Goal: Transaction & Acquisition: Purchase product/service

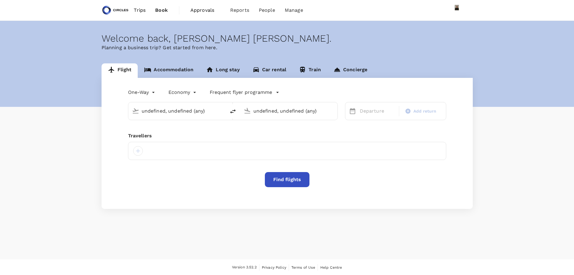
type input "Casablanca, Morocco (any)"
type input "Phuket Intl (HKT)"
click at [154, 91] on body "Trips Book Approvals 0 Reports People Manage Welcome back , Azizi Ratna Yulis .…" at bounding box center [287, 137] width 574 height 275
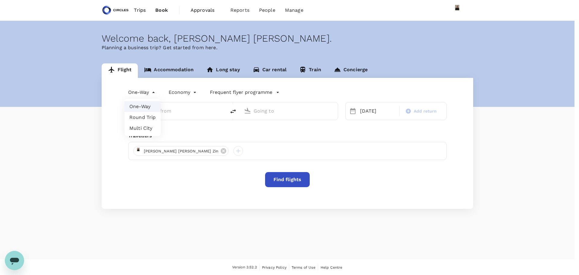
click at [148, 116] on li "Round Trip" at bounding box center [143, 117] width 36 height 11
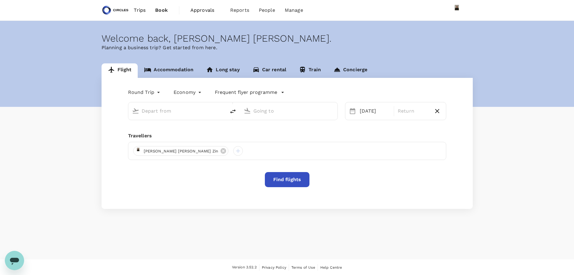
click at [175, 112] on input "text" at bounding box center [177, 110] width 71 height 9
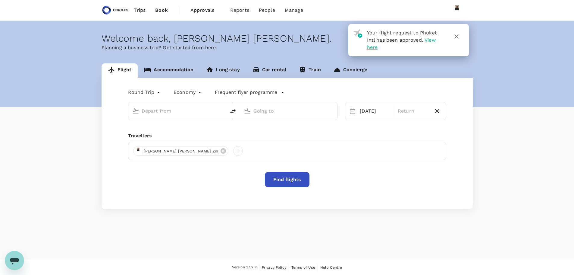
type input "oneway"
type input "business"
type input "Casablanca, Morocco (any)"
type input "Phuket Intl (HKT)"
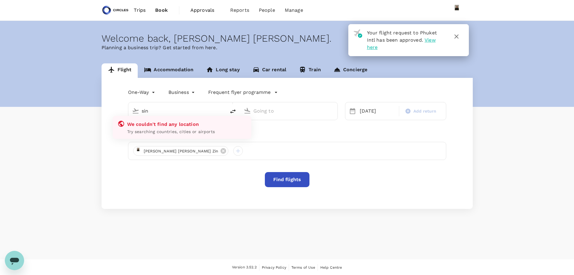
type input "Casablanca, Morocco (any)"
type input "Phuket Intl (HKT)"
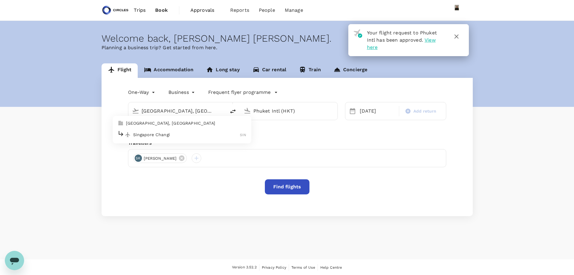
click at [180, 133] on p "Singapore Changi" at bounding box center [186, 134] width 107 height 6
type input "Singapore Changi (SIN)"
drag, startPoint x: 237, startPoint y: 101, endPoint x: 71, endPoint y: 72, distance: 168.4
click at [80, 76] on div "Flight Accommodation Long stay Car rental Train Concierge One-Way oneway Busine…" at bounding box center [287, 139] width 574 height 153
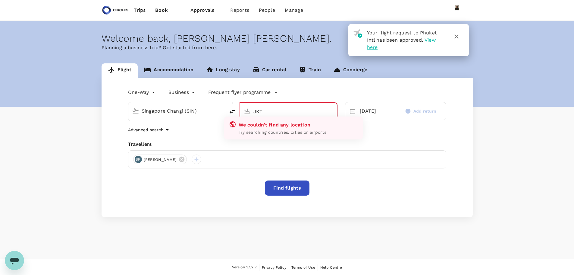
click at [275, 112] on input "JKT" at bounding box center [289, 111] width 71 height 9
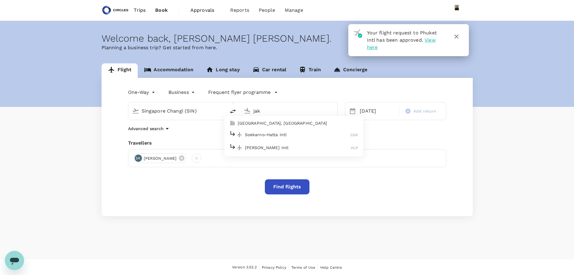
click at [263, 137] on p "Soekarno-Hatta Intl" at bounding box center [298, 134] width 106 height 6
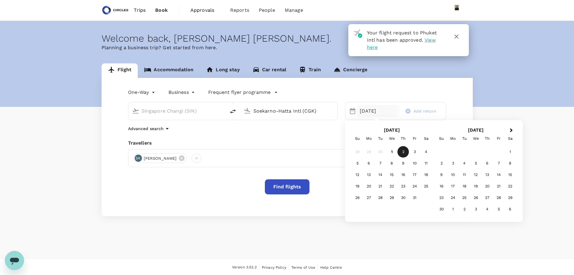
type input "Soekarno-Hatta Intl (CGK)"
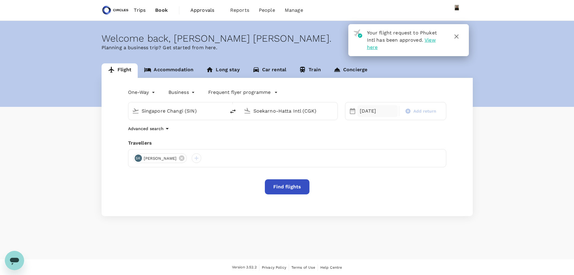
click at [374, 112] on div "02 Oct" at bounding box center [378, 111] width 41 height 12
click at [358, 165] on div "5" at bounding box center [357, 162] width 11 height 11
click at [418, 111] on span "Add return" at bounding box center [425, 111] width 23 height 6
type input "roundtrip"
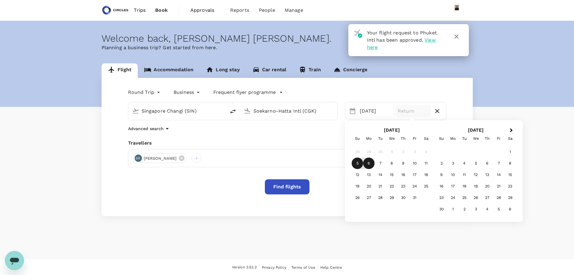
click at [371, 163] on div "6" at bounding box center [368, 162] width 11 height 11
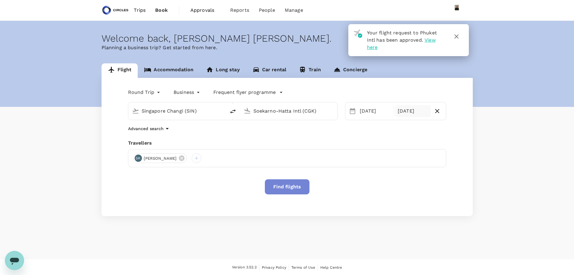
click at [295, 185] on button "Find flights" at bounding box center [287, 186] width 45 height 15
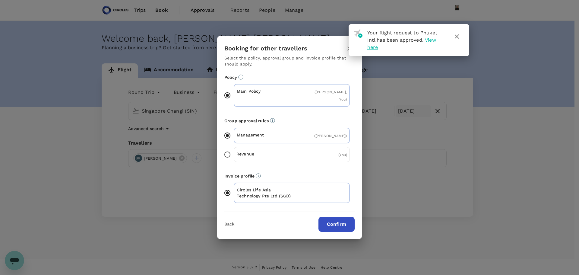
click at [454, 35] on icon "button" at bounding box center [456, 36] width 7 height 7
click at [456, 38] on icon "button" at bounding box center [456, 36] width 7 height 7
click at [456, 37] on icon "button" at bounding box center [456, 36] width 7 height 7
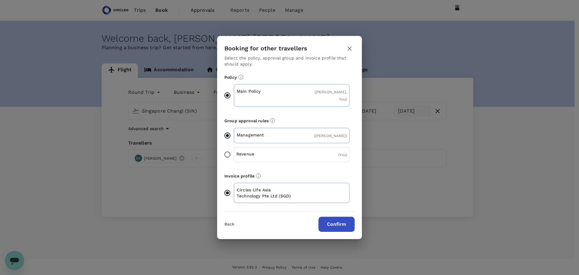
click at [337, 222] on button "Confirm" at bounding box center [336, 223] width 36 height 15
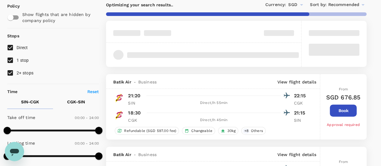
scroll to position [121, 0]
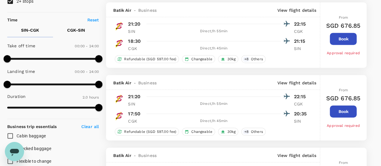
type input "830"
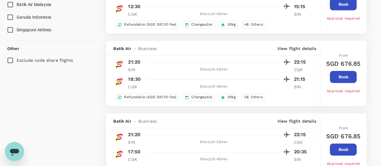
scroll to position [332, 0]
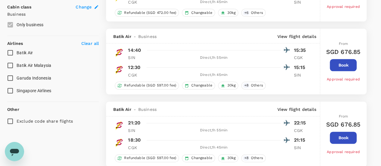
click at [29, 90] on span "Singapore Airlines" at bounding box center [34, 90] width 35 height 5
click at [17, 90] on input "Singapore Airlines" at bounding box center [10, 90] width 13 height 13
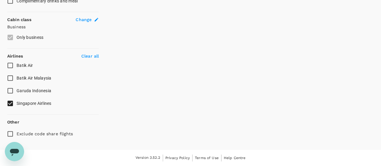
scroll to position [317, 0]
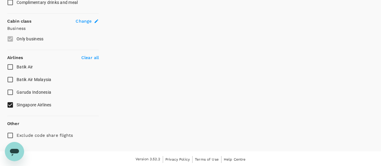
checkbox input "false"
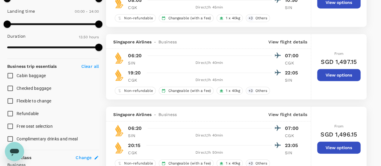
scroll to position [0, 0]
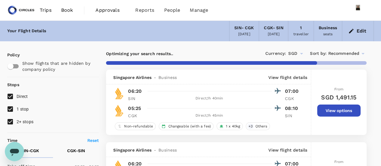
click at [353, 31] on icon "button" at bounding box center [351, 31] width 6 height 6
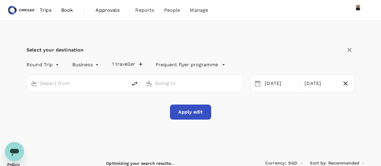
type input "Singapore Changi (SIN)"
type input "Soekarno-Hatta Intl (CGK)"
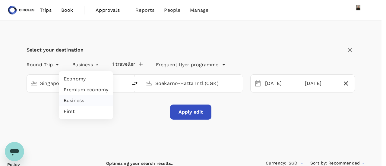
click at [75, 80] on li "Economy" at bounding box center [86, 79] width 54 height 11
type input "economy"
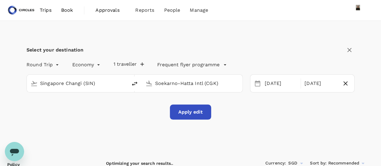
click at [197, 114] on button "Apply edit" at bounding box center [190, 112] width 41 height 15
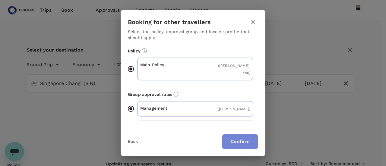
click at [234, 142] on button "Confirm" at bounding box center [240, 141] width 36 height 15
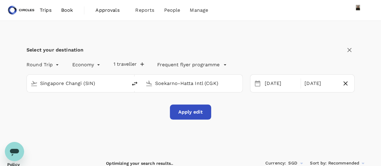
checkbox input "false"
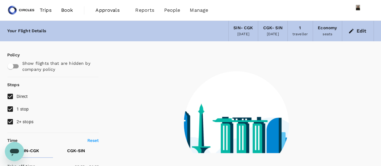
type input "120"
checkbox input "true"
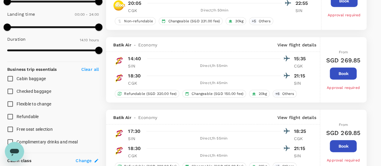
scroll to position [181, 0]
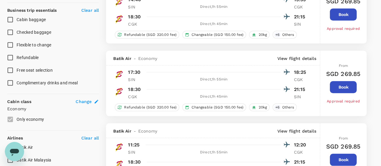
type input "950"
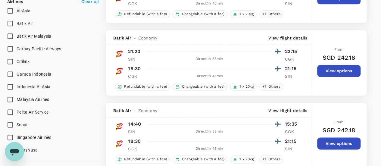
scroll to position [422, 0]
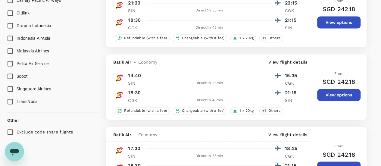
click at [27, 89] on span "Singapore Airlines" at bounding box center [34, 89] width 35 height 5
click at [17, 89] on input "Singapore Airlines" at bounding box center [10, 89] width 13 height 13
checkbox input "true"
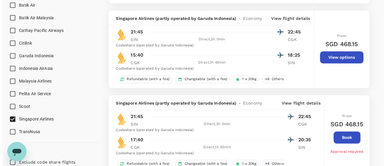
scroll to position [573, 0]
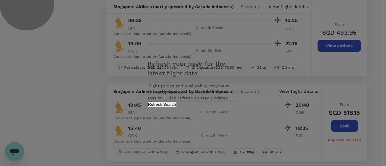
click at [177, 107] on button "Refresh Search" at bounding box center [161, 105] width 29 height 6
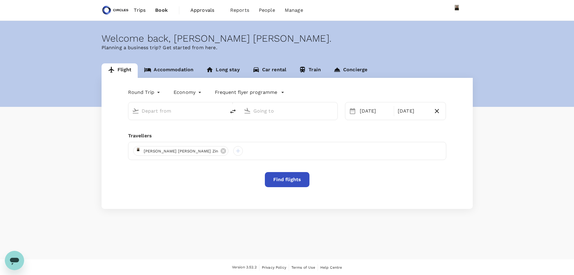
type input "Singapore Changi (SIN)"
type input "Soekarno-Hatta Intl (CGK)"
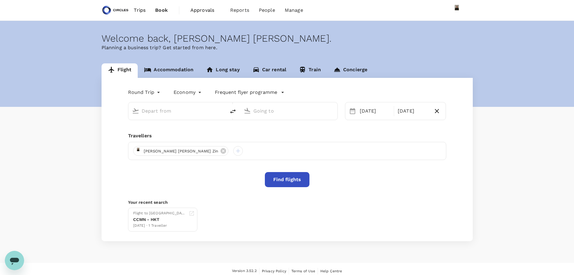
type input "Singapore Changi (SIN)"
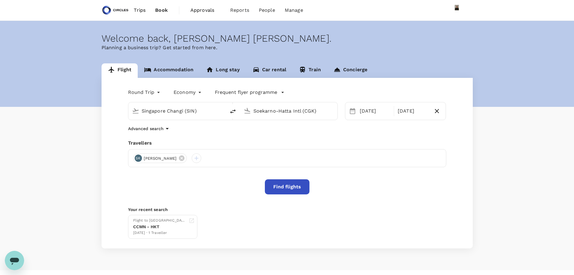
click at [186, 112] on input "Singapore Changi (SIN)" at bounding box center [177, 110] width 71 height 9
click at [274, 109] on input "Soekarno-Hatta Intl (CGK)" at bounding box center [289, 110] width 71 height 9
click at [274, 137] on p "Dubai Intl" at bounding box center [298, 134] width 106 height 6
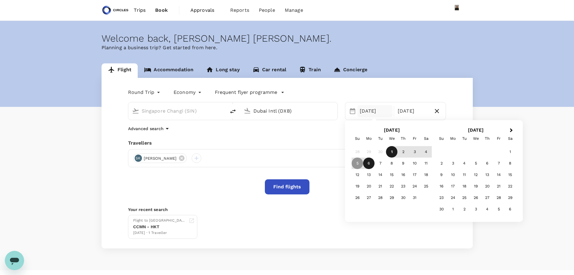
type input "Dubai Intl (DXB)"
click at [177, 90] on body "Trips Book Approvals 0 Reports People Manage Welcome back , [PERSON_NAME] [PERS…" at bounding box center [287, 143] width 574 height 286
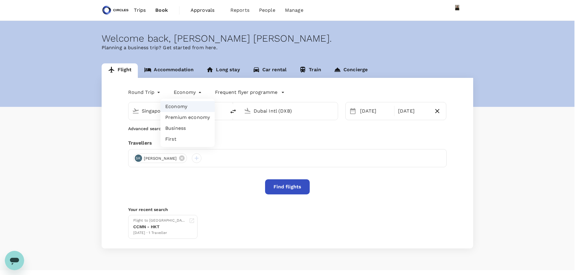
click at [185, 131] on li "Business" at bounding box center [187, 128] width 54 height 11
type input "business"
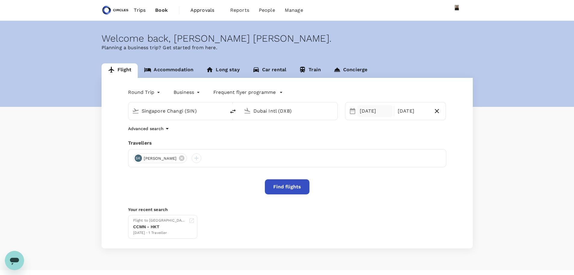
click at [358, 107] on div "05 Oct" at bounding box center [375, 111] width 35 height 12
click at [369, 165] on div "6" at bounding box center [368, 162] width 11 height 11
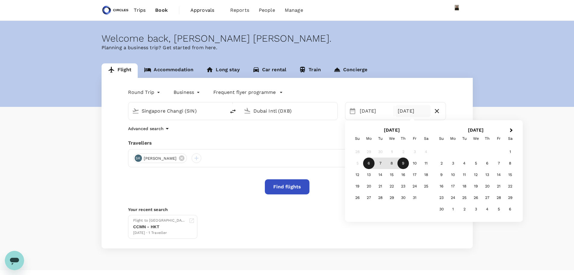
click at [403, 165] on div "9" at bounding box center [403, 162] width 11 height 11
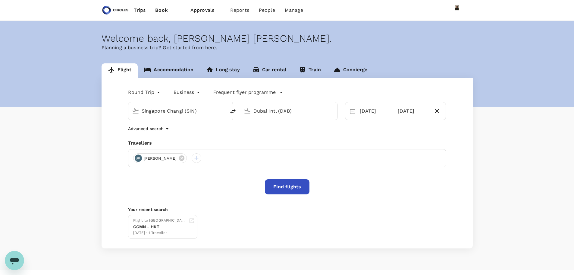
click at [279, 187] on button "Find flights" at bounding box center [287, 186] width 45 height 15
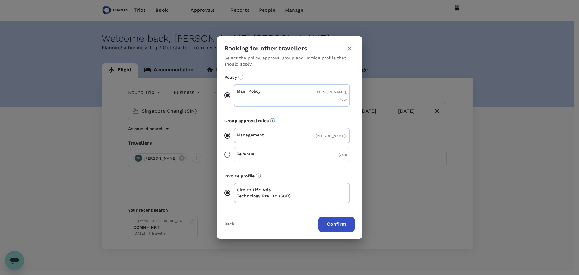
click at [340, 222] on button "Confirm" at bounding box center [336, 223] width 36 height 15
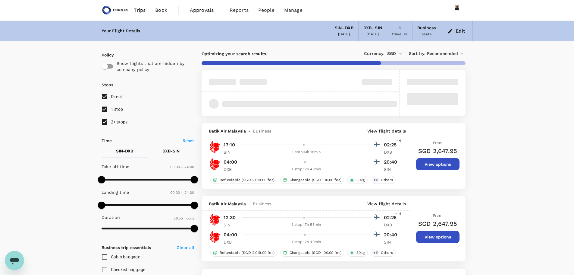
click at [104, 124] on input "2+ stops" at bounding box center [104, 121] width 13 height 13
checkbox input "false"
click at [102, 109] on input "1 stop" at bounding box center [104, 109] width 13 height 13
checkbox input "false"
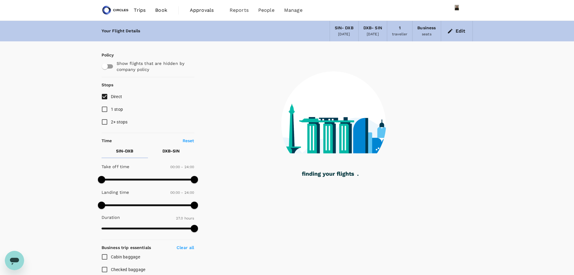
type input "1685"
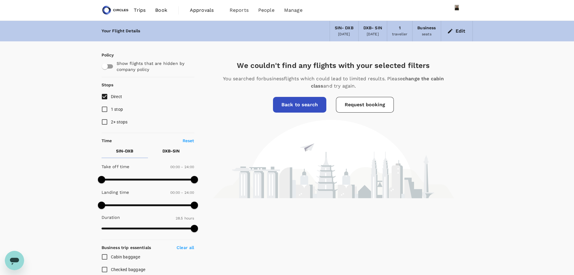
click at [106, 109] on input "1 stop" at bounding box center [104, 109] width 13 height 13
checkbox input "true"
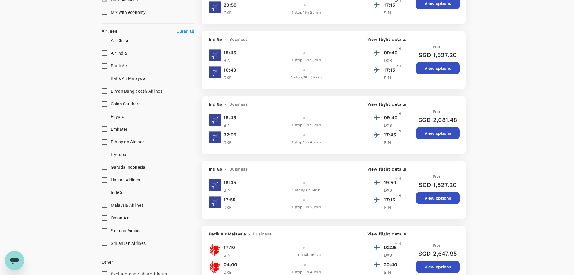
scroll to position [362, 0]
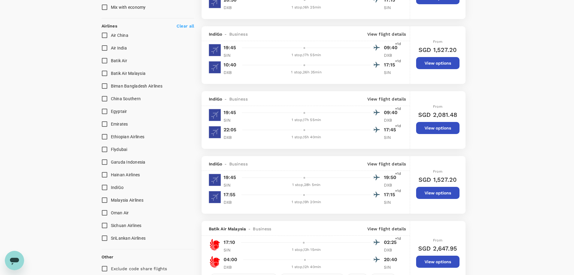
click at [101, 126] on input "Emirates" at bounding box center [104, 124] width 13 height 13
checkbox input "true"
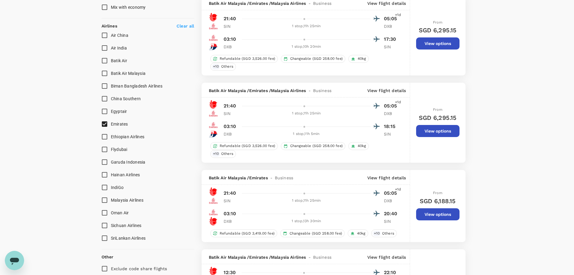
type input "1955"
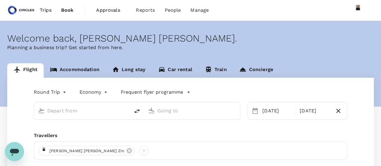
click at [72, 109] on input "text" at bounding box center [82, 110] width 70 height 9
type input "hkt"
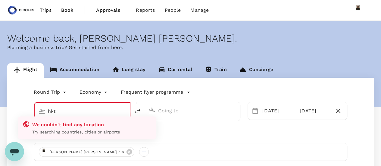
type input "business"
type input "Singapore Changi (SIN)"
type input "Dubai Intl (DXB)"
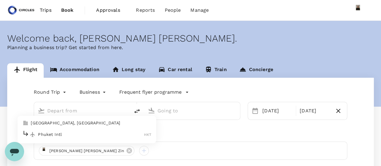
type input "Singapore Changi (SIN)"
type input "Dubai Intl (DXB)"
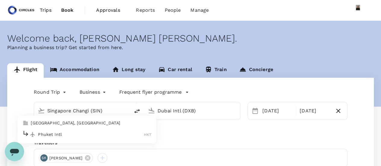
click at [63, 132] on p "Phuket Intl" at bounding box center [91, 134] width 106 height 6
type input "Phuket Intl (HKT)"
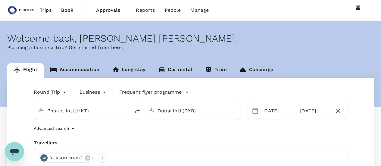
drag, startPoint x: 209, startPoint y: 110, endPoint x: 124, endPoint y: 103, distance: 85.6
click at [124, 103] on div "Phuket Intl (HKT) Dubai Intl (DXB)" at bounding box center [137, 111] width 207 height 18
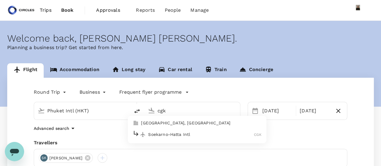
click at [164, 131] on div "Soekarno-Hatta Intl CGK" at bounding box center [197, 134] width 129 height 9
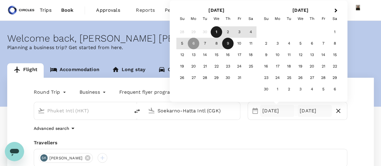
type input "Soekarno-Hatta Intl (CGK)"
click at [324, 114] on div "[DATE]" at bounding box center [315, 111] width 35 height 12
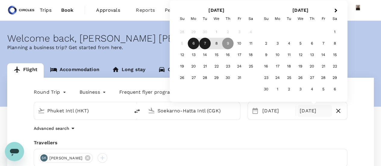
click at [206, 43] on div "7" at bounding box center [205, 43] width 11 height 11
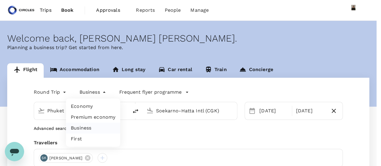
click at [95, 92] on body "Trips Book Approvals 0 Reports People Manage Welcome back , Azizi Ratna Yulis .…" at bounding box center [190, 143] width 381 height 286
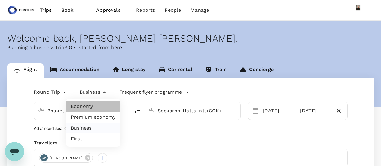
click at [86, 110] on li "Economy" at bounding box center [93, 106] width 54 height 11
type input "economy"
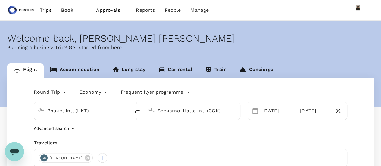
scroll to position [30, 0]
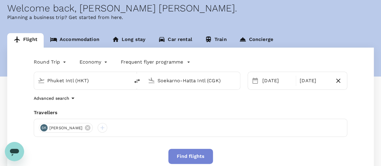
click at [190, 157] on button "Find flights" at bounding box center [191, 156] width 45 height 15
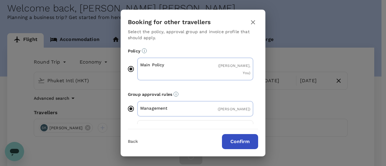
click at [237, 146] on button "Confirm" at bounding box center [240, 141] width 36 height 15
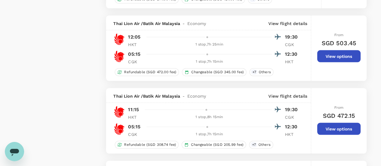
scroll to position [573, 0]
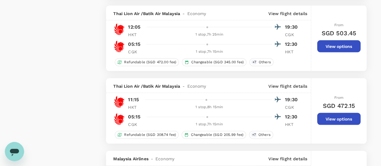
type input "1445"
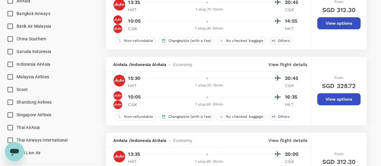
scroll to position [392, 0]
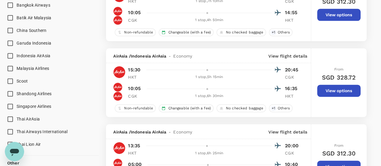
click at [34, 104] on span "Singapore Airlines" at bounding box center [34, 106] width 35 height 5
click at [17, 104] on input "Singapore Airlines" at bounding box center [10, 106] width 13 height 13
checkbox input "true"
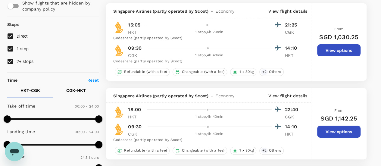
scroll to position [0, 0]
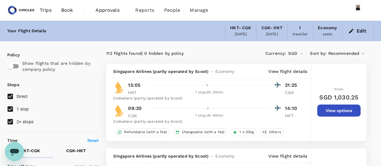
click at [357, 30] on button "Edit" at bounding box center [358, 31] width 22 height 10
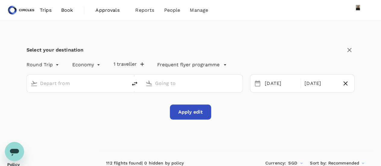
type input "Phuket Intl (HKT)"
type input "Soekarno-Hatta Intl (CGK)"
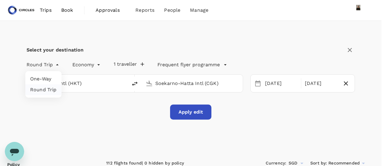
click at [46, 79] on li "One-Way" at bounding box center [43, 79] width 36 height 11
type input "oneway"
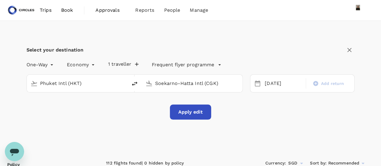
click at [178, 108] on button "Apply edit" at bounding box center [190, 112] width 41 height 15
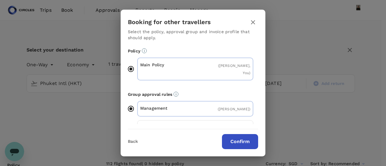
click at [248, 144] on button "Confirm" at bounding box center [240, 141] width 36 height 15
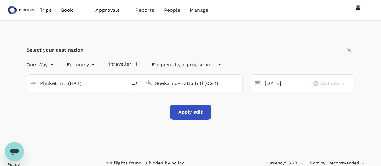
checkbox input "false"
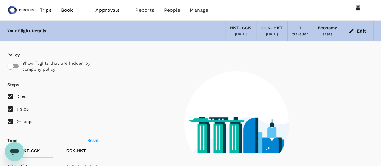
checkbox input "false"
type input "1440"
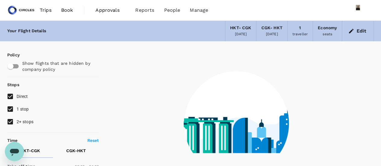
checkbox input "true"
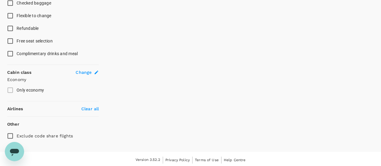
scroll to position [267, 0]
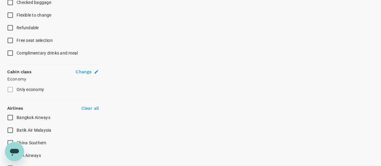
type input "1435"
checkbox input "true"
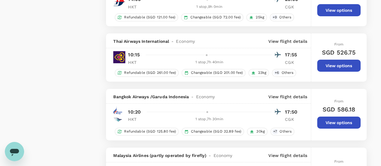
scroll to position [1051, 0]
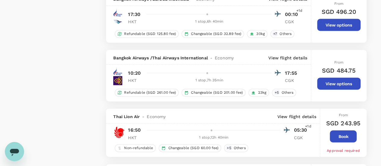
checkbox input "false"
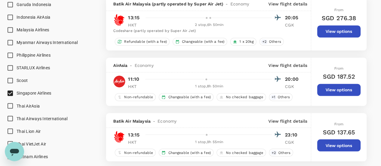
scroll to position [478, 0]
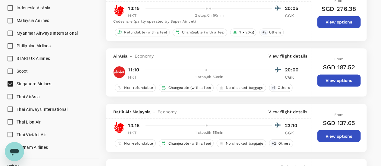
click at [30, 85] on span "Singapore Airlines" at bounding box center [34, 83] width 35 height 5
click at [17, 85] on input "Singapore Airlines" at bounding box center [10, 83] width 13 height 13
click at [22, 85] on span "Singapore Airlines" at bounding box center [34, 83] width 35 height 5
click at [17, 85] on input "Singapore Airlines" at bounding box center [10, 83] width 13 height 13
checkbox input "true"
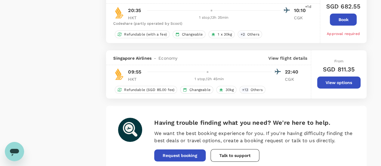
scroll to position [1166, 0]
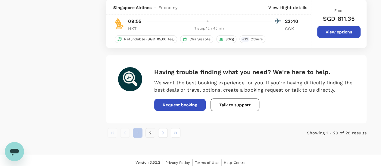
click at [153, 128] on button "2" at bounding box center [151, 133] width 10 height 10
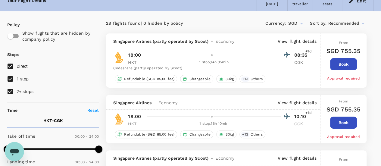
scroll to position [0, 0]
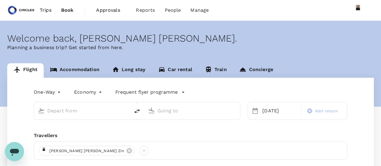
type input "Phuket Intl (HKT)"
type input "Soekarno-Hatta Intl (CGK)"
type input "Phuket Intl (HKT)"
type input "Soekarno-Hatta Intl (CGK)"
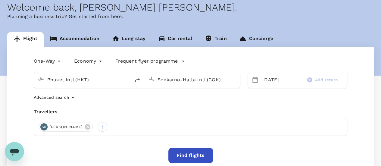
scroll to position [60, 0]
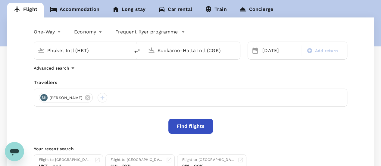
click at [187, 119] on button "Find flights" at bounding box center [191, 126] width 45 height 15
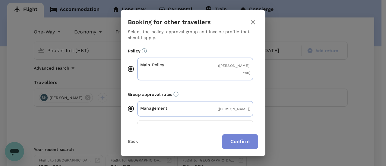
click at [245, 141] on button "Confirm" at bounding box center [240, 141] width 36 height 15
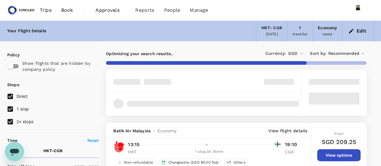
type input "1435"
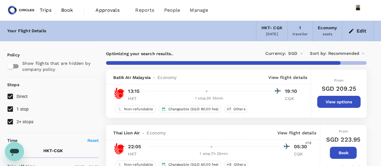
click at [12, 108] on input "1 stop" at bounding box center [10, 109] width 13 height 13
checkbox input "false"
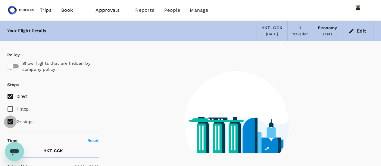
click at [11, 120] on input "2+ stops" at bounding box center [10, 121] width 13 height 13
checkbox input "false"
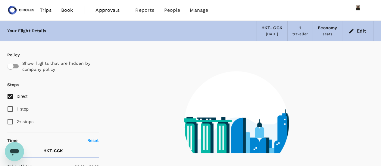
click at [11, 108] on input "1 stop" at bounding box center [10, 109] width 13 height 13
checkbox input "true"
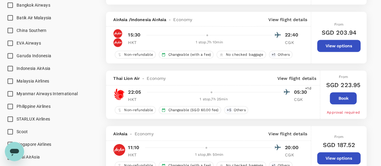
scroll to position [422, 0]
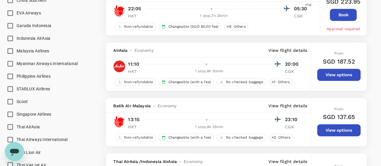
click at [27, 112] on span "Singapore Airlines" at bounding box center [34, 114] width 35 height 5
click at [17, 112] on input "Singapore Airlines" at bounding box center [10, 114] width 13 height 13
checkbox input "true"
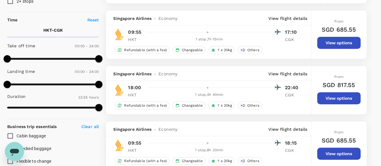
scroll to position [90, 0]
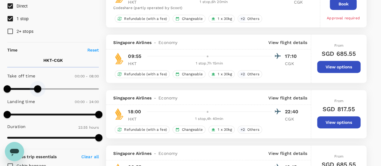
type input "540"
drag, startPoint x: 98, startPoint y: 88, endPoint x: 42, endPoint y: 94, distance: 56.7
click at [42, 93] on span at bounding box center [41, 88] width 7 height 7
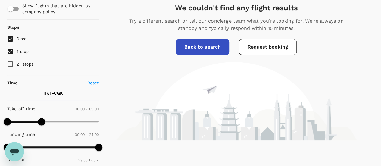
scroll to position [0, 0]
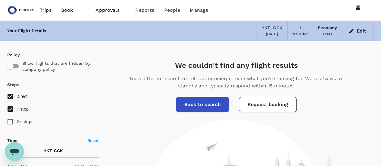
click at [207, 98] on link "Back to search" at bounding box center [202, 105] width 53 height 16
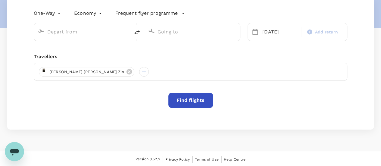
scroll to position [80, 0]
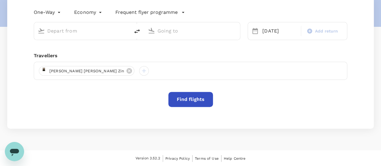
type input "Phuket Intl (HKT)"
type input "Soekarno-Hatta Intl (CGK)"
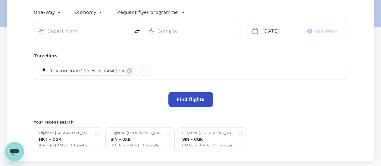
type input "Phuket Intl (HKT)"
type input "Soekarno-Hatta Intl (CGK)"
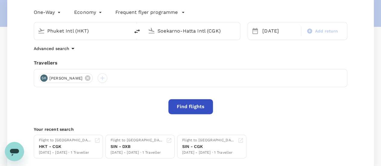
click at [184, 111] on button "Find flights" at bounding box center [191, 106] width 45 height 15
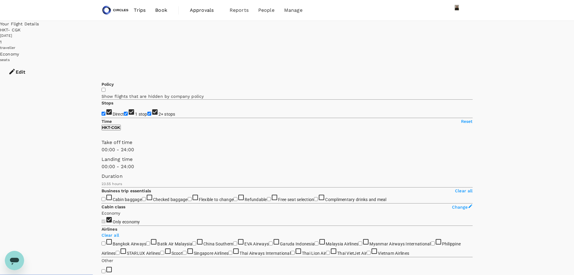
type input "1435"
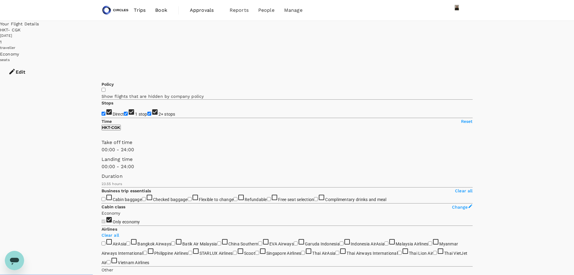
click at [16, 68] on icon "button" at bounding box center [11, 71] width 7 height 7
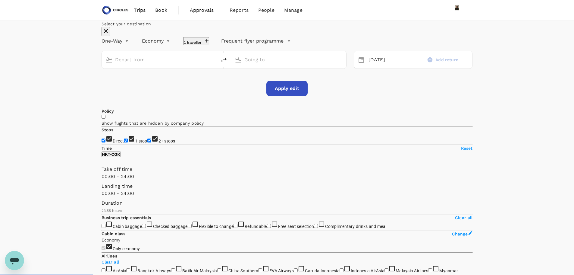
type input "Phuket Intl (HKT)"
type input "Soekarno-Hatta Intl (CGK)"
click at [374, 69] on div "[DATE] Add return" at bounding box center [413, 60] width 119 height 18
click at [371, 66] on div "[DATE]" at bounding box center [390, 60] width 49 height 12
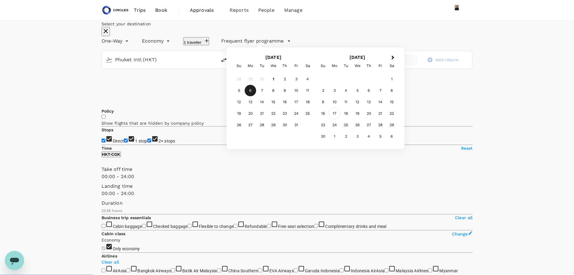
click at [340, 119] on div "17" at bounding box center [334, 113] width 11 height 11
click at [288, 96] on div "One-Way oneway Economy economy 1 traveller Frequent flyer programme Phuket Intl…" at bounding box center [287, 65] width 371 height 62
click at [295, 96] on button "Apply edit" at bounding box center [286, 88] width 41 height 15
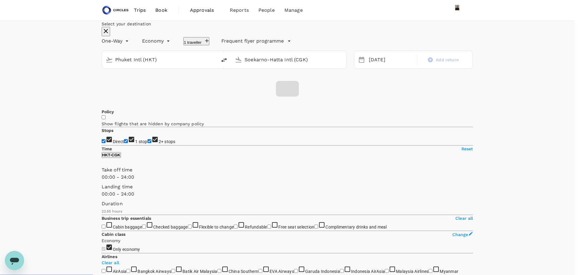
checkbox input "false"
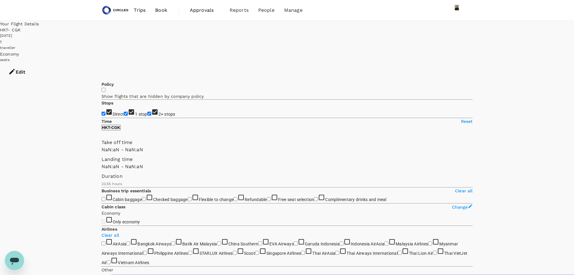
type input "1440"
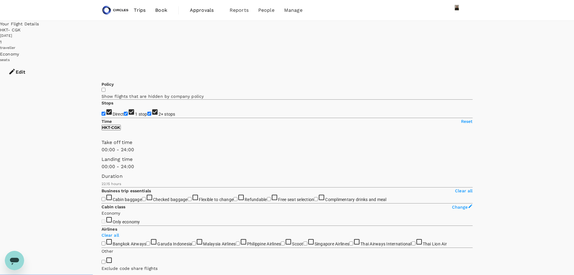
type input "1335"
checkbox input "true"
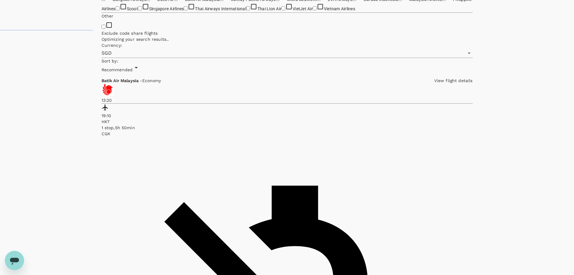
scroll to position [362, 0]
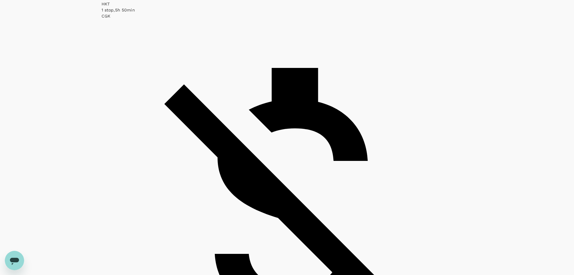
type input "1410"
drag, startPoint x: 544, startPoint y: 81, endPoint x: 528, endPoint y: 78, distance: 17.1
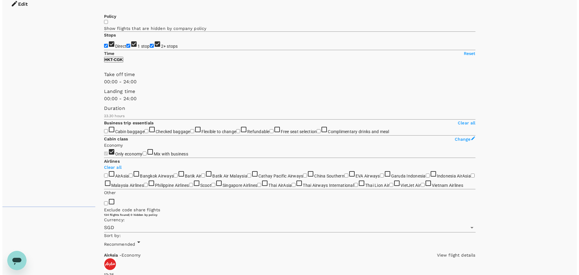
scroll to position [60, 0]
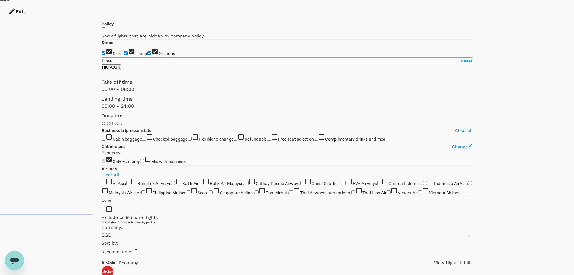
type input "1440"
drag, startPoint x: 191, startPoint y: 117, endPoint x: 212, endPoint y: 134, distance: 26.8
type input "900"
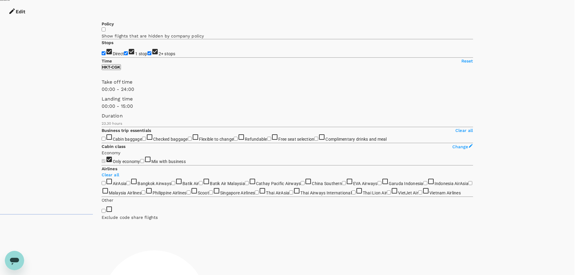
drag, startPoint x: 195, startPoint y: 143, endPoint x: 160, endPoint y: 141, distance: 34.4
click at [160, 141] on body "Trips Book Approvals 0 Reports People Manage Your Flight Details HKT - CGK [DAT…" at bounding box center [289, 189] width 579 height 499
drag, startPoint x: 321, startPoint y: 164, endPoint x: 318, endPoint y: 163, distance: 3.7
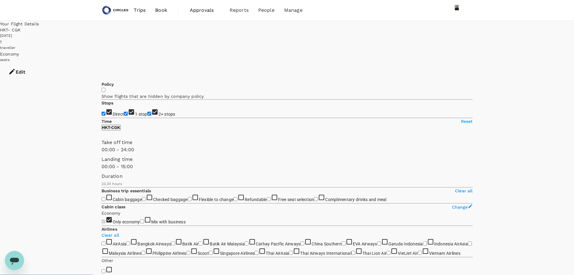
type input "0"
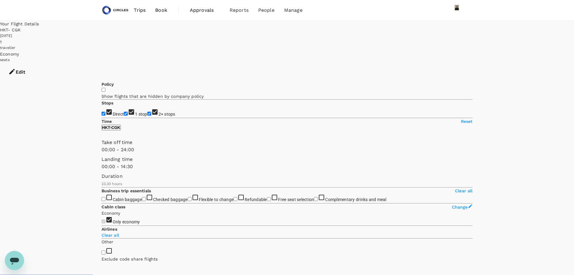
type input "840"
drag, startPoint x: 159, startPoint y: 204, endPoint x: 155, endPoint y: 204, distance: 3.6
click at [102, 166] on span at bounding box center [102, 170] width 0 height 0
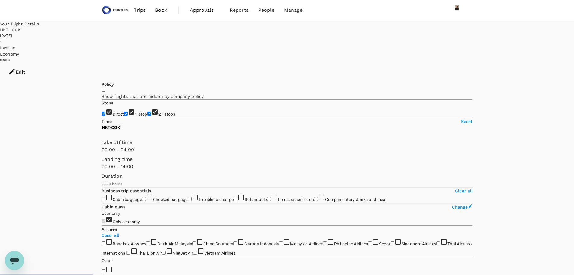
type input "1410"
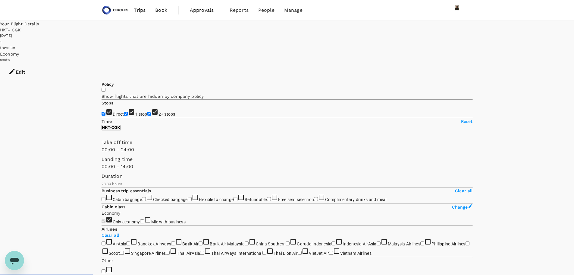
click at [34, 63] on button "Edit" at bounding box center [17, 72] width 34 height 18
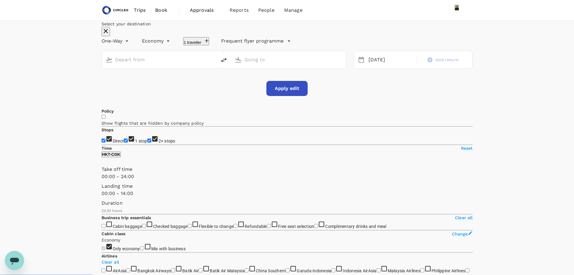
type input "Phuket Intl (HKT)"
type input "Soekarno-Hatta Intl (CGK)"
click at [367, 66] on div "[DATE]" at bounding box center [390, 60] width 49 height 12
click at [242, 63] on button "Previous Month" at bounding box center [238, 58] width 10 height 10
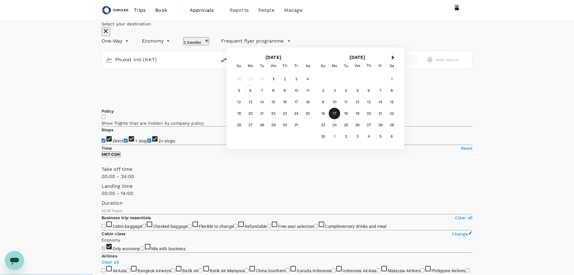
click at [256, 96] on div "6" at bounding box center [250, 90] width 11 height 11
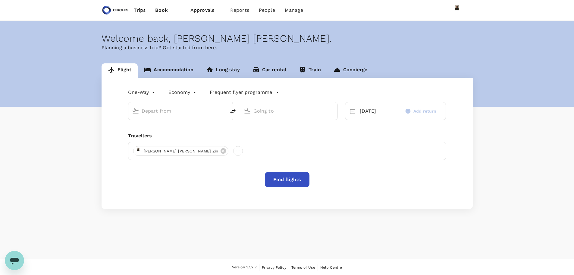
type input "Phuket Intl (HKT)"
type input "Soekarno-Hatta Intl (CGK)"
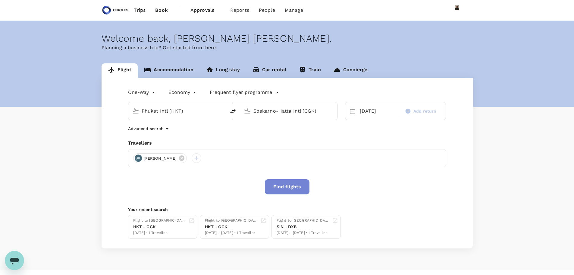
click at [290, 193] on button "Find flights" at bounding box center [287, 186] width 45 height 15
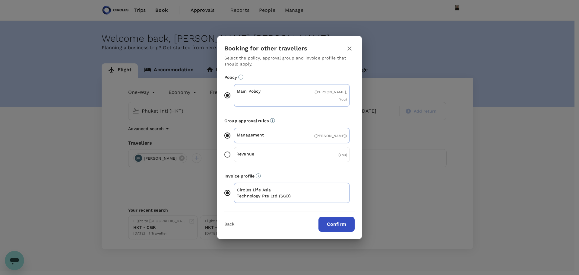
click at [338, 222] on button "Confirm" at bounding box center [336, 223] width 36 height 15
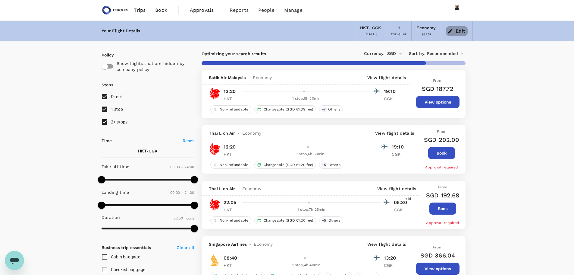
click at [463, 29] on button "Edit" at bounding box center [457, 31] width 22 height 10
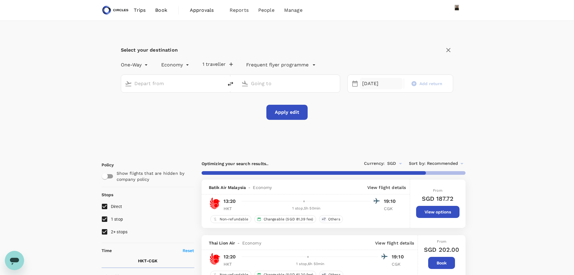
click at [375, 78] on div "[DATE]" at bounding box center [381, 84] width 43 height 12
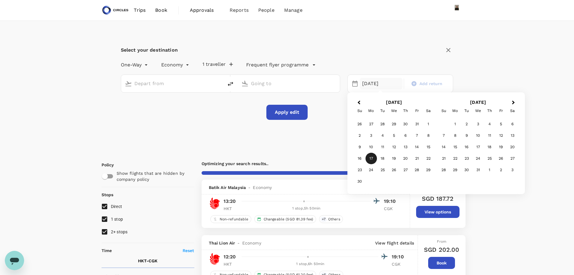
type input "Phuket Intl (HKT)"
type input "Soekarno-Hatta Intl (CGK)"
click at [359, 102] on span "Previous Month" at bounding box center [359, 102] width 0 height 7
click at [372, 134] on div "6" at bounding box center [371, 135] width 11 height 11
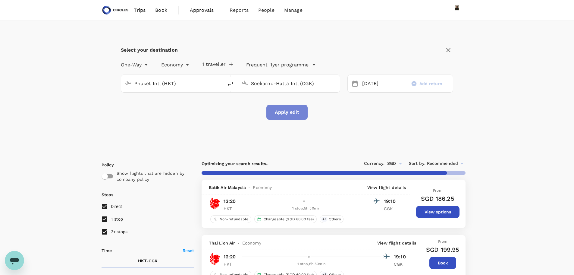
click at [296, 112] on button "Apply edit" at bounding box center [286, 112] width 41 height 15
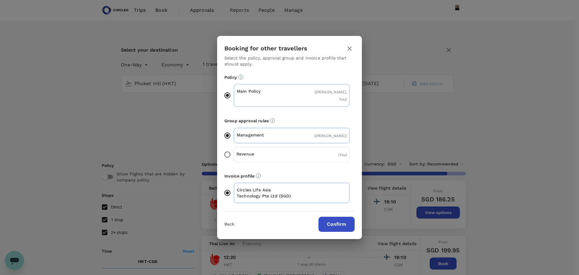
click at [336, 222] on button "Confirm" at bounding box center [336, 223] width 36 height 15
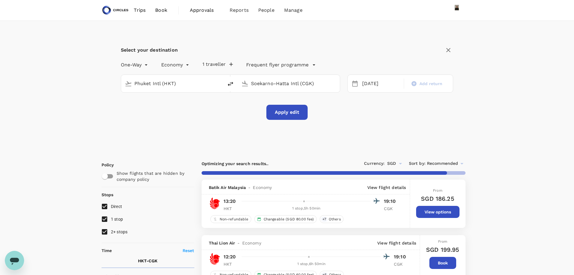
checkbox input "false"
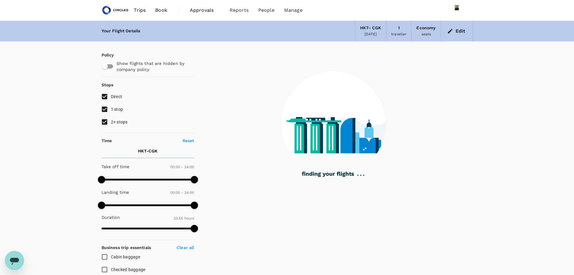
type input "1435"
checkbox input "true"
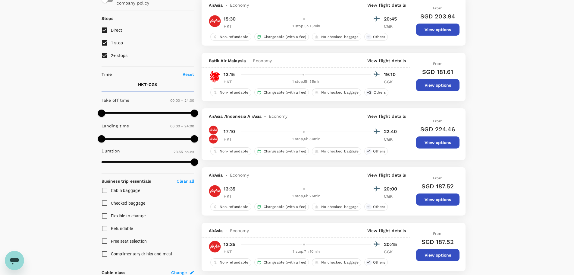
scroll to position [60, 0]
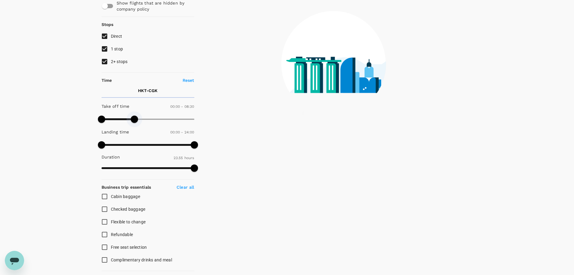
type input "540"
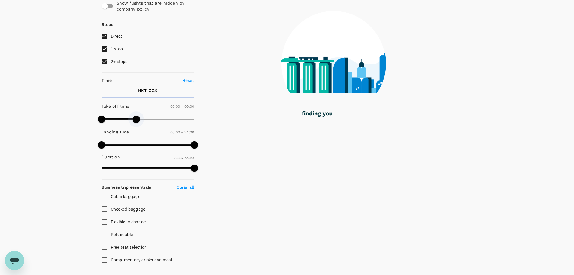
drag, startPoint x: 194, startPoint y: 121, endPoint x: 136, endPoint y: 130, distance: 58.5
click at [136, 130] on div "Take off time 00:00 - 09:00 Landing time 00:00 - 24:00 Duration 23.55 hours" at bounding box center [146, 137] width 95 height 74
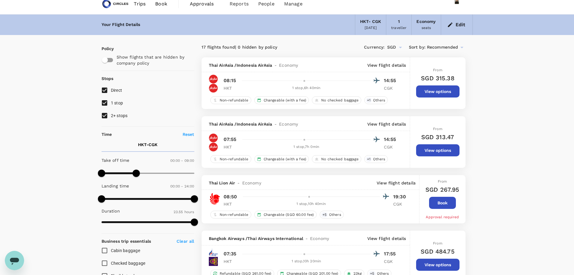
scroll to position [0, 0]
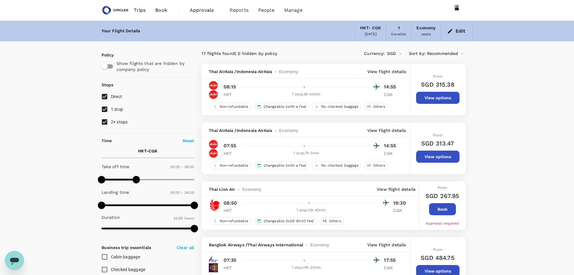
click at [433, 93] on button "View options" at bounding box center [437, 98] width 43 height 12
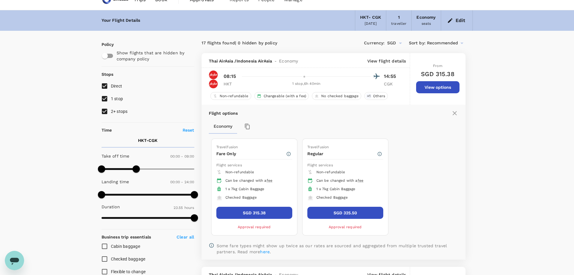
scroll to position [3, 0]
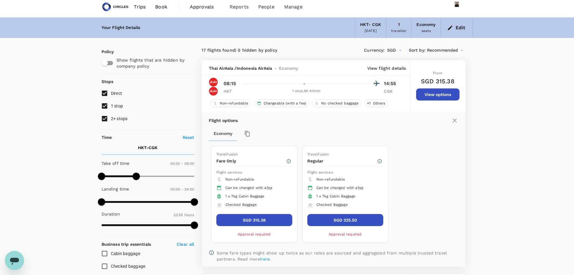
click at [248, 135] on icon "button" at bounding box center [247, 134] width 6 height 6
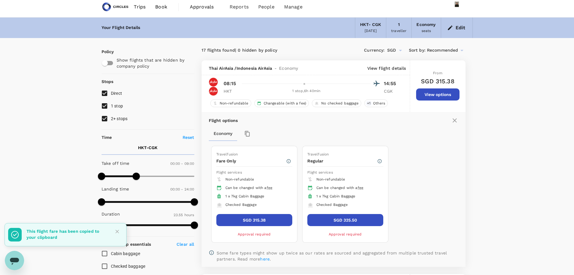
click at [390, 68] on p "View flight details" at bounding box center [386, 68] width 39 height 6
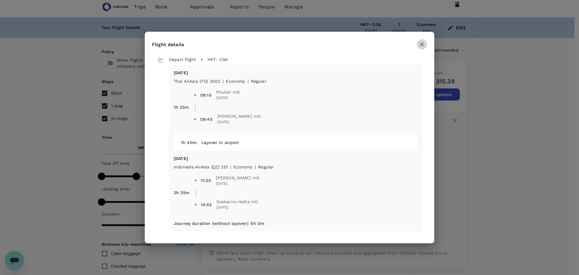
click at [424, 43] on icon "button" at bounding box center [421, 44] width 7 height 7
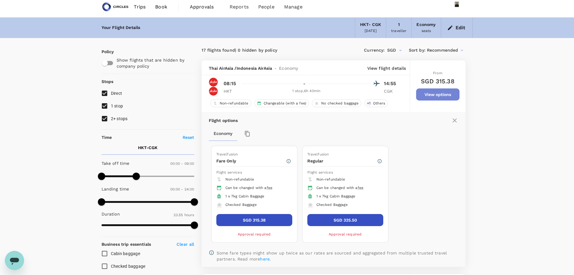
click at [430, 98] on button "View options" at bounding box center [437, 94] width 43 height 12
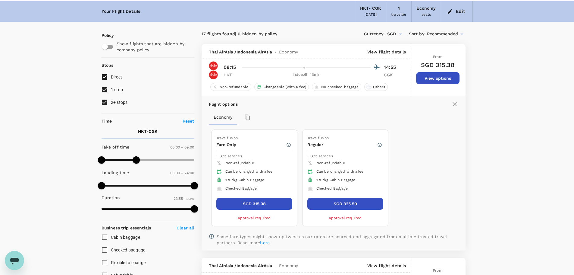
scroll to position [30, 0]
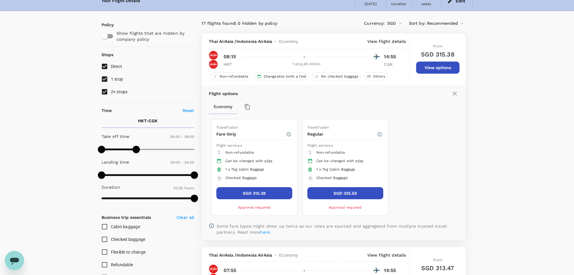
click at [389, 42] on p "View flight details" at bounding box center [386, 41] width 39 height 6
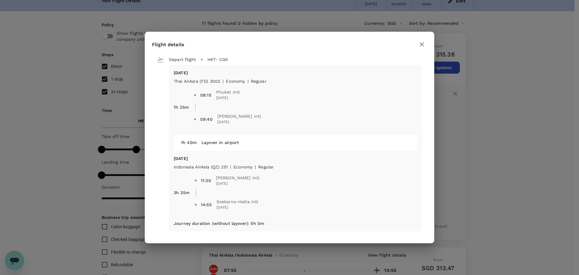
click at [13, 261] on div "Flight details Depart flight HKT - CGK [DATE] Thai AirAsia (FD) 3002 | economy …" at bounding box center [289, 137] width 579 height 275
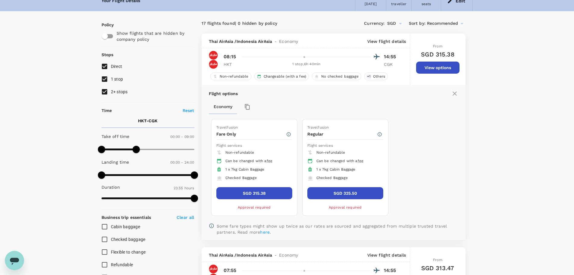
click at [21, 257] on div "Open messaging window" at bounding box center [14, 260] width 18 height 18
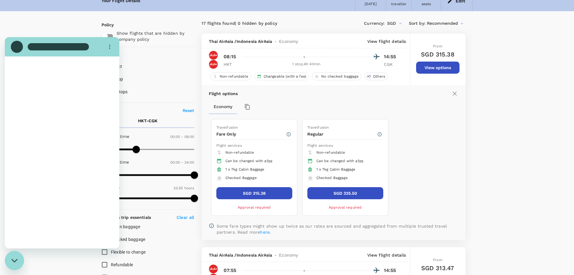
scroll to position [0, 0]
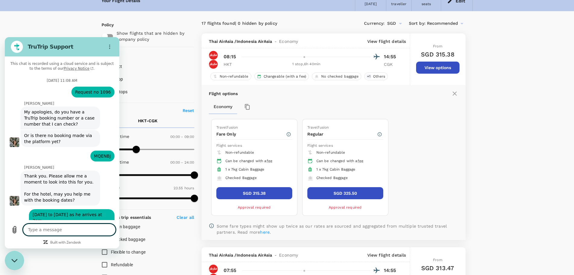
type textarea "x"
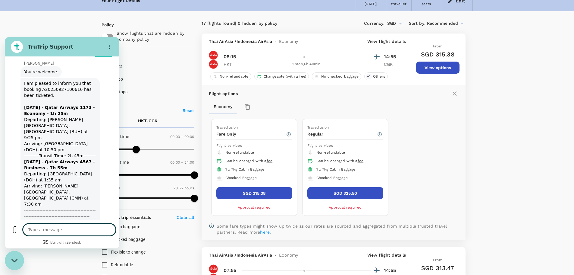
click at [79, 228] on textarea at bounding box center [69, 229] width 93 height 12
type textarea "h"
type textarea "x"
type textarea "hi"
type textarea "x"
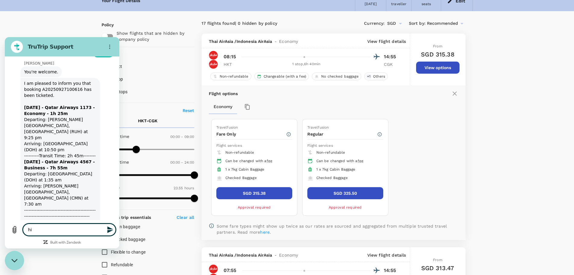
type textarea "hi"
type textarea "x"
type textarea "hi a"
type textarea "x"
type textarea "hi al"
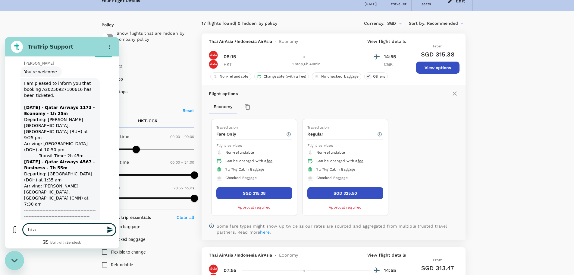
type textarea "x"
type textarea "hi all"
type textarea "x"
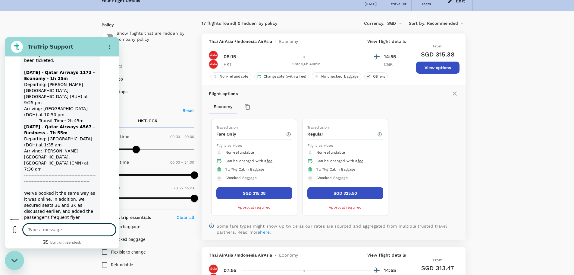
scroll to position [3030, 0]
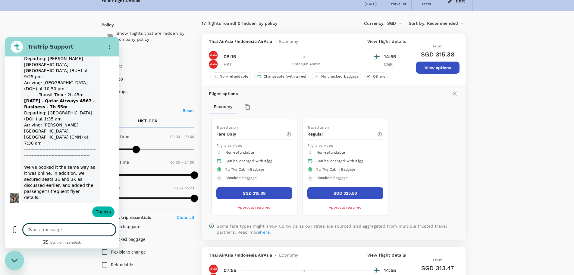
type textarea "x"
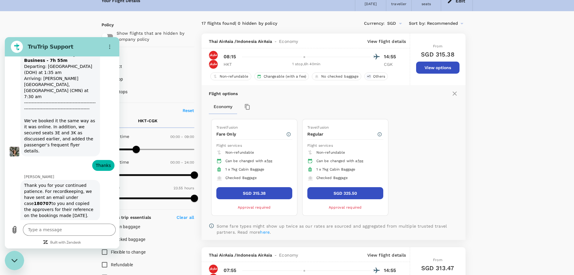
type input "Zizi"
type textarea "x"
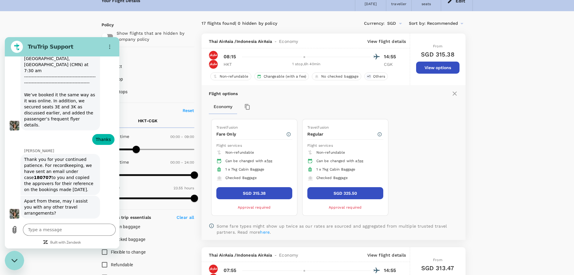
type input "[EMAIL_ADDRESS][DOMAIN_NAME]"
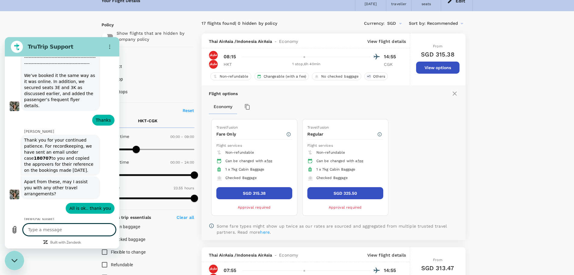
scroll to position [3149, 0]
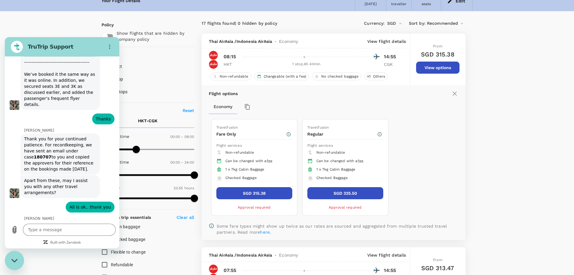
click at [386, 41] on p "View flight details" at bounding box center [386, 41] width 39 height 6
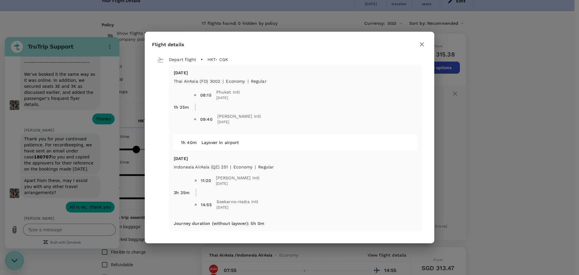
click at [67, 233] on div "Flight details Depart flight HKT - CGK [DATE] Thai AirAsia (FD) 3002 | economy …" at bounding box center [289, 137] width 579 height 275
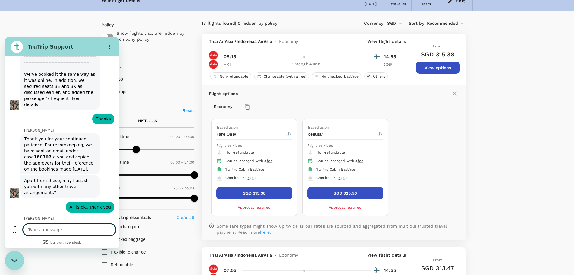
scroll to position [3169, 0]
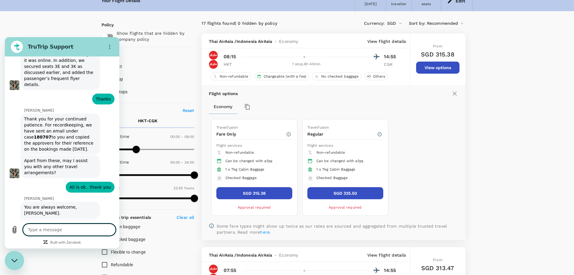
type textarea "x"
click at [67, 231] on textarea at bounding box center [69, 229] width 93 height 12
type textarea "I"
type textarea "x"
type textarea "Is"
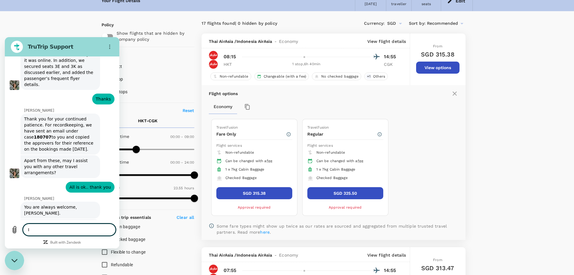
type textarea "x"
type textarea "Is"
type textarea "x"
type textarea "Is t"
type textarea "x"
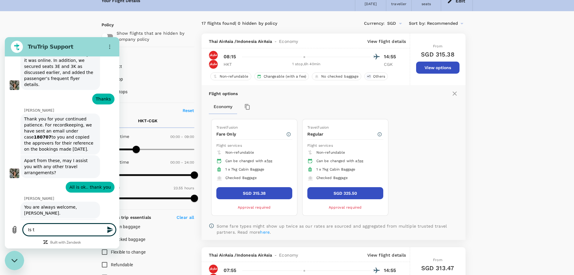
type textarea "Is th"
type textarea "x"
type textarea "Is the"
type textarea "x"
type textarea "Is ther"
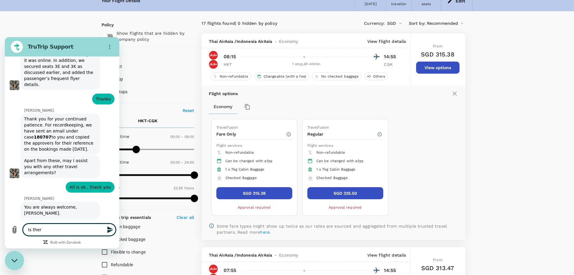
type textarea "x"
type textarea "Is there"
type textarea "x"
type textarea "Is there"
type textarea "x"
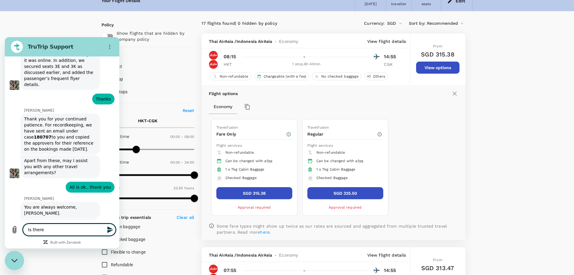
type textarea "Is there a"
type textarea "x"
type textarea "Is there a"
type textarea "x"
type textarea "Is there a r"
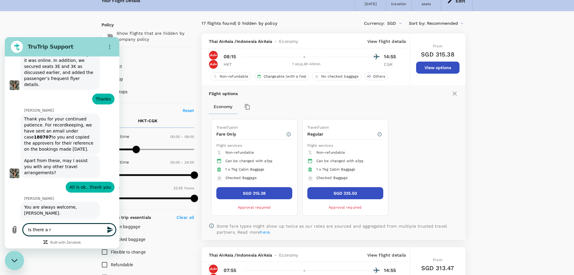
type textarea "x"
type textarea "Is there a re"
type textarea "x"
type textarea "Is there a ref"
type textarea "x"
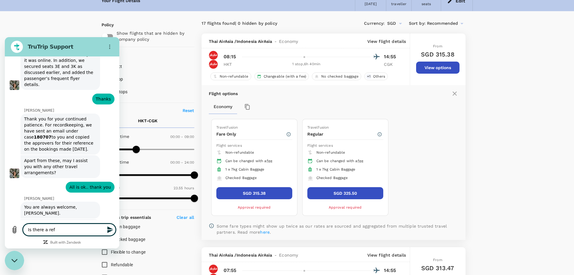
type textarea "Is there a refu"
type textarea "x"
type textarea "Is there a refun"
type textarea "x"
type textarea "Is there a refund"
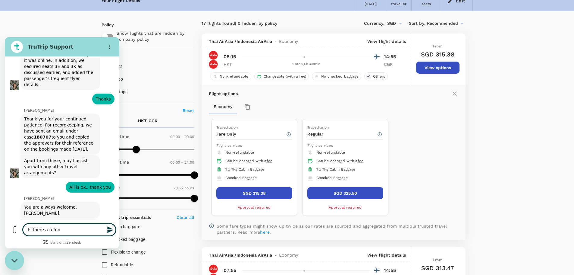
type textarea "x"
type textarea "Is there a refunda"
type textarea "x"
type textarea "Is there a refundab"
type textarea "x"
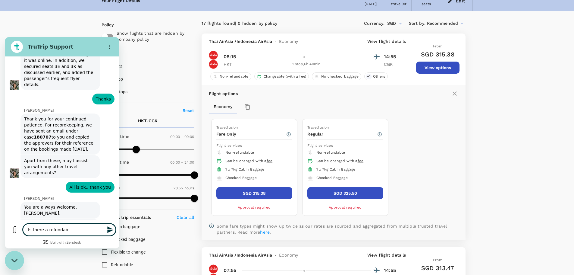
type textarea "Is there a refundabl"
type textarea "x"
type textarea "Is there a refundable"
type textarea "x"
type textarea "Is there a refundable"
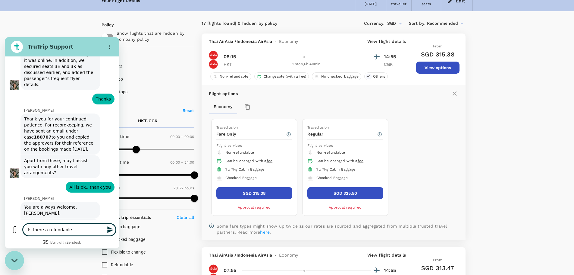
type textarea "x"
type textarea "Is there a refundable t"
type textarea "x"
type textarea "Is there a refundable ti"
type textarea "x"
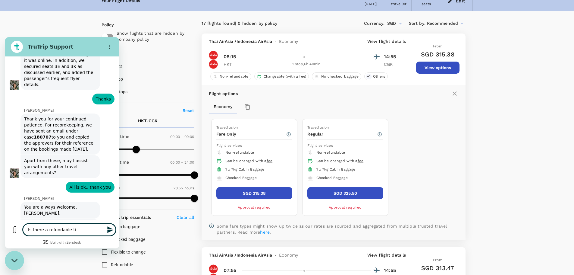
type textarea "Is there a refundable tic"
type textarea "x"
type textarea "Is there a refundable tick"
type textarea "x"
type textarea "Is there a refundable ticke"
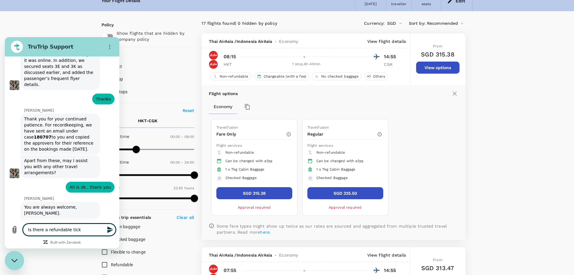
type textarea "x"
type textarea "Is there a refundable ticket"
type textarea "x"
type textarea "Is there a refundable ticket"
type textarea "x"
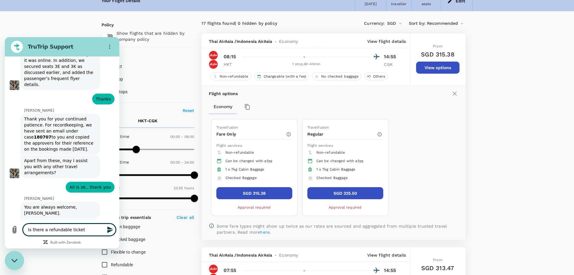
type textarea "Is there a refundable ticket f"
type textarea "x"
type textarea "Is there a refundable ticket fo"
type textarea "x"
type textarea "Is there a refundable ticket for"
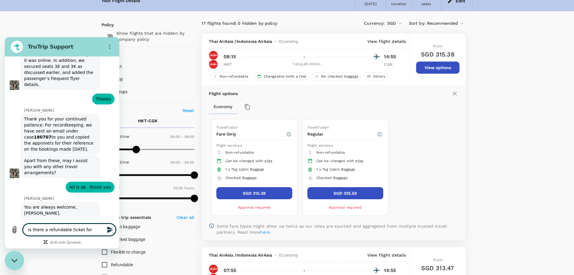
type textarea "x"
type textarea "Is there a refundable ticket for"
type textarea "x"
type textarea "Is there a refundable ticket for t"
type textarea "x"
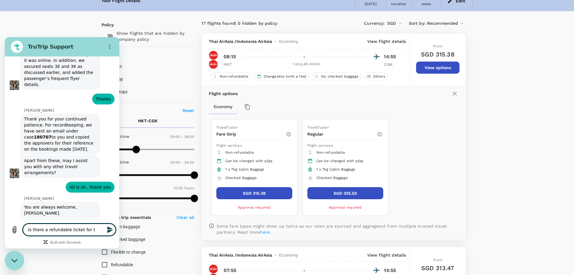
type textarea "Is there a refundable ticket for th"
type textarea "x"
type textarea "Is there a refundable ticket for thi"
type textarea "x"
type textarea "Is there a refundable ticket for this"
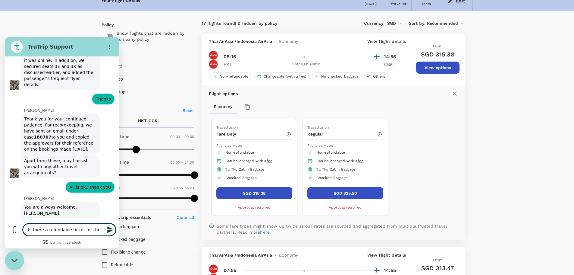
type textarea "x"
type textarea "Is there a refundable ticket for this"
type textarea "x"
type textarea "Is there a refundable ticket for this"
type textarea "x"
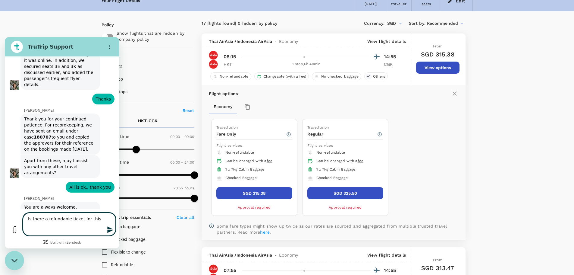
type textarea "Is there a refundable ticket for this 6"
type textarea "x"
type textarea "Is there a refundable ticket for this 6"
type textarea "x"
type textarea "Is there a refundable ticket for this 6 O"
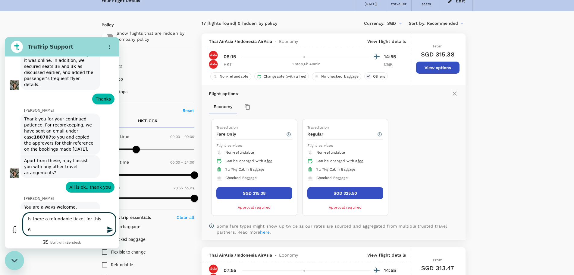
type textarea "x"
type textarea "Is there a refundable ticket for this 6 Oc"
type textarea "x"
type textarea "Is there a refundable ticket for this 6 Oct"
type textarea "x"
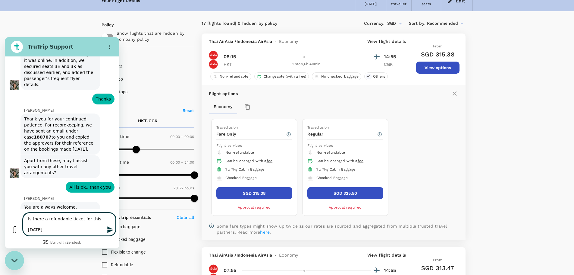
type textarea "Is there a refundable ticket for this 6 Oct:"
type textarea "x"
type textarea "Is there a refundable ticket for this 6 Oct:"
type textarea "x"
click at [77, 232] on textarea "Is there a refundable ticket for this 6 Oct:" at bounding box center [69, 224] width 93 height 23
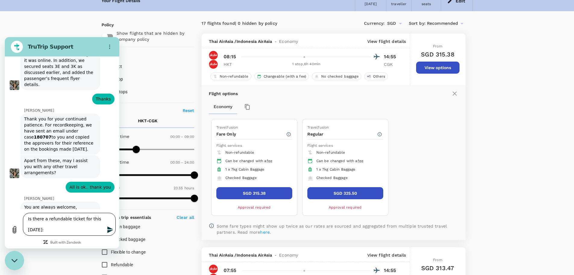
click at [50, 229] on textarea "Is there a refundable ticket for this 6 Oct:" at bounding box center [69, 224] width 93 height 23
type textarea "Is there a refundable ticket for this 6 Oct: F"
type textarea "x"
type textarea "Is there a refundable ticket for this 6 Oct: FD"
type textarea "x"
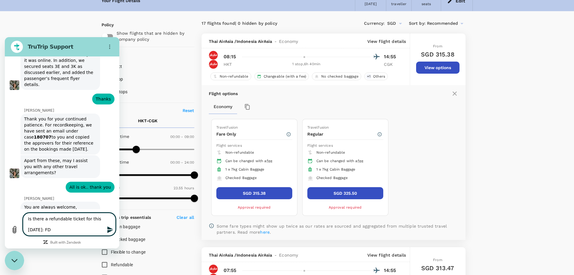
type textarea "Is there a refundable ticket for this 6 Oct: FD3"
type textarea "x"
type textarea "Is there a refundable ticket for this 6 Oct: FD30"
type textarea "x"
type textarea "Is there a refundable ticket for this 6 Oct: FD300"
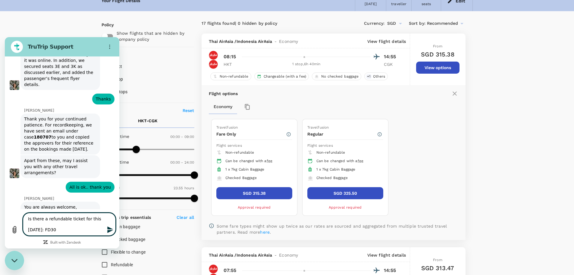
type textarea "x"
type textarea "Is there a refundable ticket for this 6 Oct: FD3002"
type textarea "x"
type textarea "Is there a refundable ticket for this 6 Oct: FD3002"
type textarea "x"
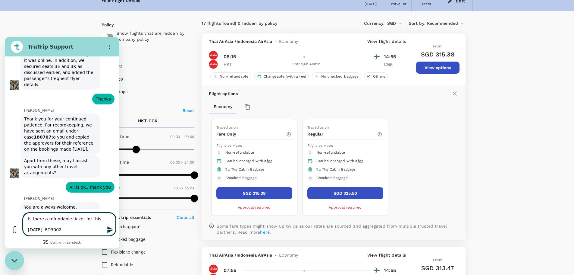
type textarea "Is there a refundable ticket for this 6 Oct: FD3002 e"
type textarea "x"
type textarea "Is there a refundable ticket for this 6 Oct: FD3002 et"
type textarea "x"
type textarea "Is there a refundable ticket for this 6 Oct: FD3002 eta"
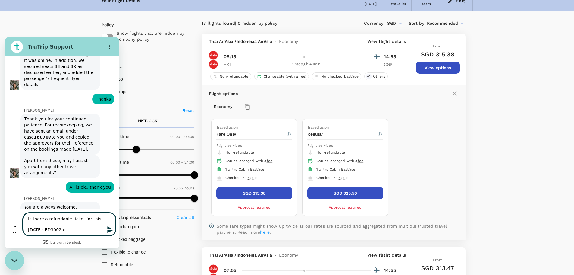
type textarea "x"
type textarea "Is there a refundable ticket for this 6 Oct: FD3002 eta:"
type textarea "x"
type textarea "Is there a refundable ticket for this 6 Oct: FD3002 eta:"
type textarea "x"
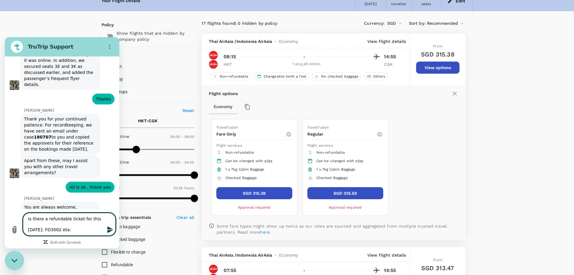
type textarea "Is there a refundable ticket for this 6 Oct: FD3002 eta: 0"
type textarea "x"
type textarea "Is there a refundable ticket for this 6 Oct: FD3002 eta: 08"
type textarea "x"
type textarea "Is there a refundable ticket for this 6 Oct: FD3002 eta: 081"
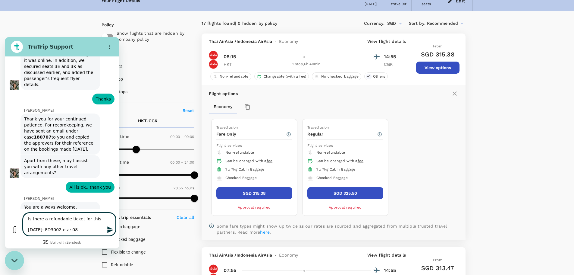
type textarea "x"
type textarea "Is there a refundable ticket for this 6 Oct: FD3002 eta: 0815"
type textarea "x"
type textarea "Is there a refundable ticket for this 6 Oct: FD3002 eta: 0815"
type textarea "x"
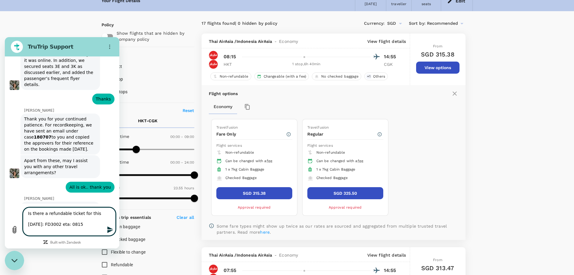
type textarea "Is there a refundable ticket for this 6 Oct: FD3002 eta: 0815 6"
type textarea "x"
type textarea "Is there a refundable ticket for this 6 Oct: FD3002 eta: 0815 6"
type textarea "x"
type textarea "Is there a refundable ticket for this 6 Oct: FD3002 eta: 0815 6 O"
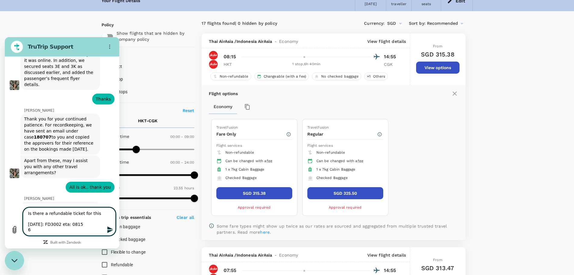
type textarea "x"
type textarea "Is there a refundable ticket for this 6 Oct: FD3002 eta: 0815 6 OC"
type textarea "x"
type textarea "Is there a refundable ticket for this 6 Oct: FD3002 eta: 0815 6 OCt"
type textarea "x"
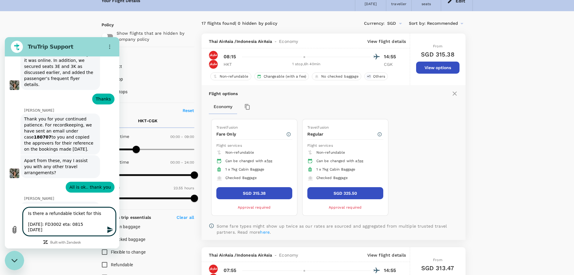
type textarea "Is there a refundable ticket for this 6 Oct: FD3002 eta: 0815 6 OCt:"
type textarea "x"
type textarea "Is there a refundable ticket for this 6 Oct: FD3002 eta: 0815 6 OCt:"
type textarea "x"
type textarea "Is there a refundable ticket for this 6 Oct: FD3002 eta: 0815 6 OCt: Q"
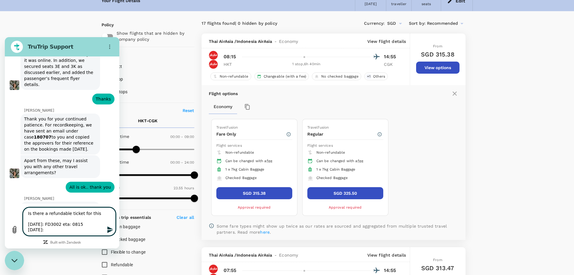
type textarea "x"
type textarea "Is there a refundable ticket for this 6 Oct: FD3002 eta: 0815 6 OCt: QZ"
type textarea "x"
type textarea "Is there a refundable ticket for this 6 Oct: FD3002 eta: 0815 6 OCt: QZ2"
type textarea "x"
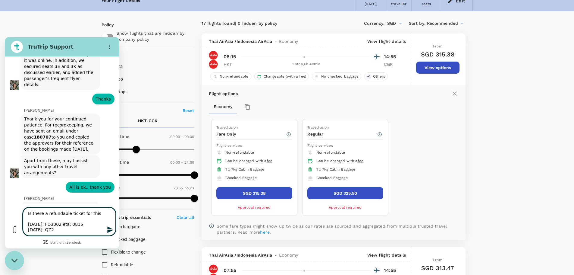
type textarea "Is there a refundable ticket for this 6 Oct: FD3002 eta: 0815 6 OCt: QZ25"
type textarea "x"
type textarea "Is there a refundable ticket for this 6 Oct: FD3002 eta: 0815 6 OCt: QZ251"
type textarea "x"
type textarea "Is there a refundable ticket for this 6 Oct: FD3002 eta: 0815 6 OCt: QZ251"
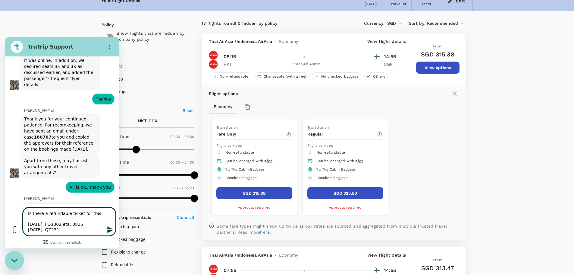
type textarea "x"
type textarea "Is there a refundable ticket for this 6 Oct: FD3002 eta: 0815 6 OCt: QZ251 e"
type textarea "x"
type textarea "Is there a refundable ticket for this 6 Oct: FD3002 eta: 0815 6 OCt: QZ251 et"
type textarea "x"
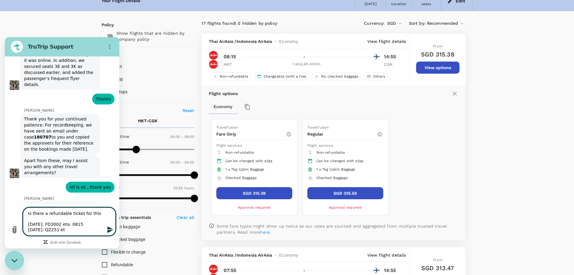
type textarea "Is there a refundable ticket for this 6 Oct: FD3002 eta: 0815 6 OCt: QZ251 eta"
type textarea "x"
type textarea "Is there a refundable ticket for this 6 Oct: FD3002 eta: 0815 6 OCt: QZ251 eta:"
type textarea "x"
type textarea "Is there a refundable ticket for this 6 Oct: FD3002 eta: 0815 6 OCt: QZ251 eta:"
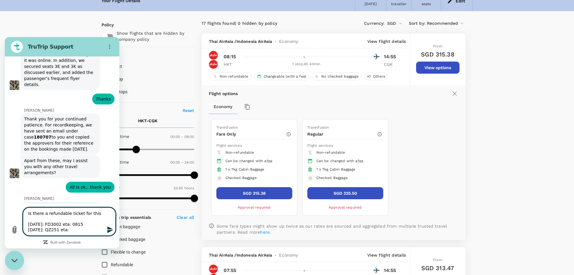
type textarea "x"
type textarea "Is there a refundable ticket for this 6 Oct: FD3002 eta: 0815 6 OCt: QZ251 eta:"
type textarea "x"
type textarea "Is there a refundable ticket for this 6 Oct: FD3002 eta: 0815 6 OCt: QZ251 eta"
type textarea "x"
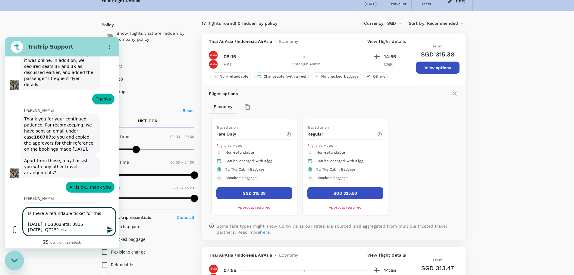
type textarea "Is there a refundable ticket for this 6 Oct: FD3002 eta: 0815 6 OCt: QZ251 et"
type textarea "x"
type textarea "Is there a refundable ticket for this 6 Oct: FD3002 eta: 0815 6 OCt: QZ251 etd"
type textarea "x"
type textarea "Is there a refundable ticket for this 6 Oct: FD3002 eta: 0815 6 OCt: QZ251 etd:"
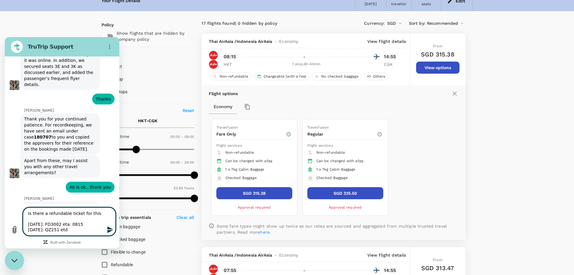
type textarea "x"
click at [58, 225] on textarea "Is there a refundable ticket for this 6 Oct: FD3002 eta: 0815 6 OCt: QZ251 etd:…" at bounding box center [69, 221] width 93 height 28
click at [40, 222] on textarea "Is there a refundable ticket for this 6 Oct: FD3002 etd: 0815 6 OCt: QZ251 etd:…" at bounding box center [69, 221] width 93 height 28
click at [41, 229] on textarea "Is there a refundable ticket for this 6 Oct: HKT - Don Mueang International via…" at bounding box center [69, 219] width 93 height 34
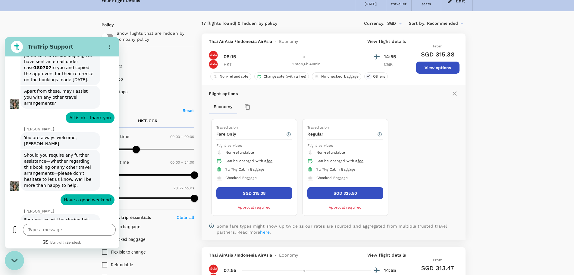
scroll to position [3240, 0]
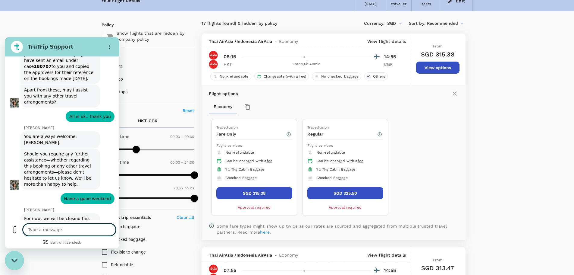
click at [56, 231] on textarea at bounding box center [69, 229] width 93 height 12
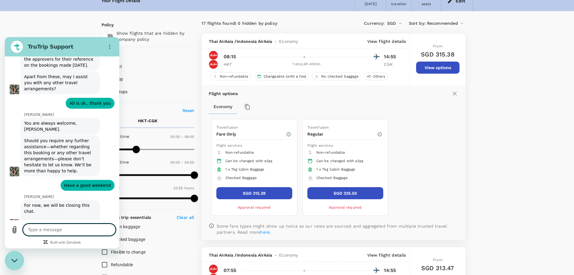
scroll to position [3254, 0]
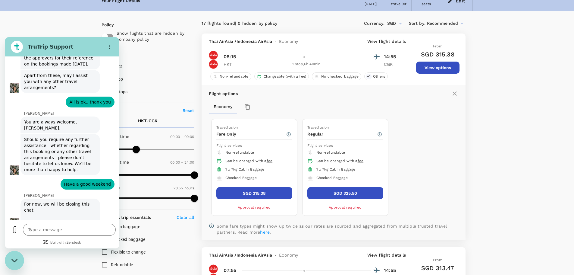
drag, startPoint x: 46, startPoint y: 160, endPoint x: 70, endPoint y: 161, distance: 24.1
copy span "Don Meuang"
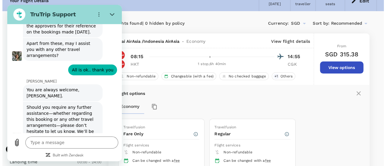
scroll to position [3309, 0]
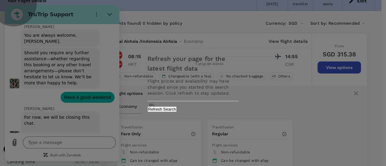
click at [177, 111] on button "Refresh Search" at bounding box center [161, 109] width 29 height 6
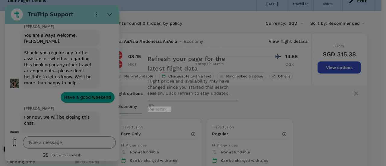
click at [110, 14] on div "Refresh your page for the latest flight data Flight prices and availability may…" at bounding box center [193, 83] width 386 height 166
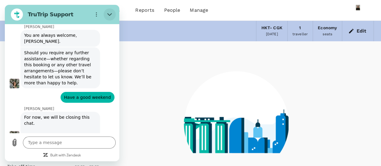
click at [108, 13] on icon "Close" at bounding box center [109, 14] width 5 height 5
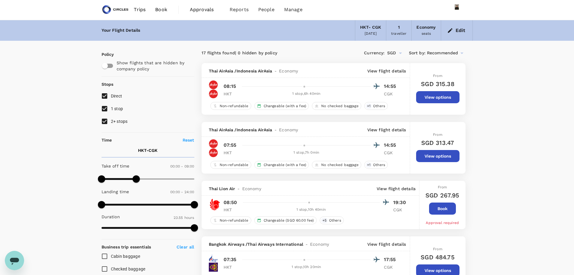
click at [382, 71] on p "View flight details" at bounding box center [386, 71] width 39 height 6
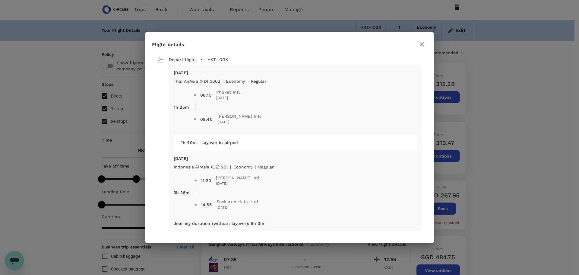
click at [418, 48] on div at bounding box center [422, 44] width 10 height 11
click at [421, 45] on icon "button" at bounding box center [421, 44] width 7 height 7
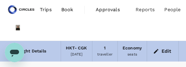
type input "540"
type input "1440"
type input "SGD"
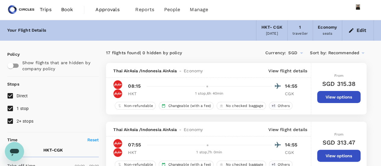
click at [286, 73] on p "View flight details" at bounding box center [288, 71] width 39 height 6
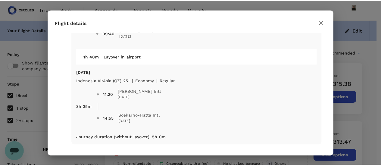
scroll to position [47, 0]
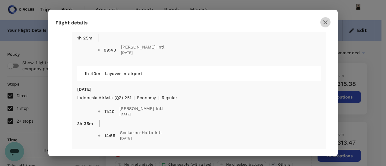
drag, startPoint x: 325, startPoint y: 24, endPoint x: 321, endPoint y: 27, distance: 5.5
click at [325, 24] on icon "button" at bounding box center [325, 22] width 7 height 7
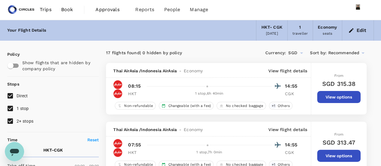
click at [367, 30] on button "Edit" at bounding box center [358, 31] width 22 height 10
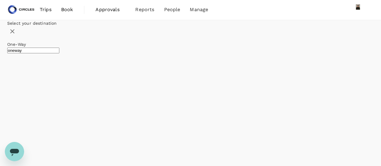
type input "Phuket Intl (HKT)"
type input "Soekarno-Hatta Intl (CGK)"
type input "P"
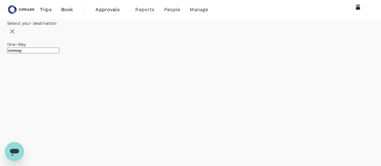
type input "Soekarno-Hatta Intl (CGK)"
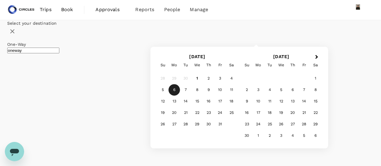
type input "Singapore Changi (SIN)"
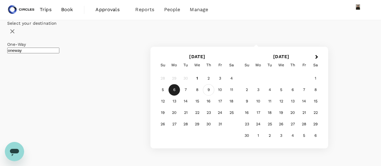
click at [215, 96] on div "9" at bounding box center [208, 89] width 11 height 11
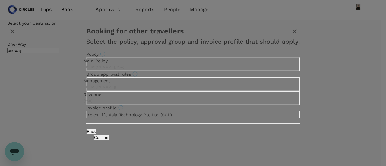
drag, startPoint x: 203, startPoint y: 103, endPoint x: 237, endPoint y: 147, distance: 55.8
click at [109, 140] on button "Confirm" at bounding box center [100, 138] width 15 height 6
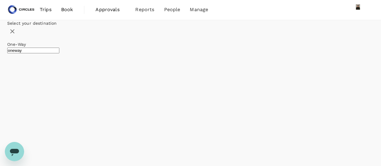
checkbox input "false"
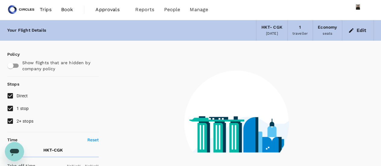
type input "1440"
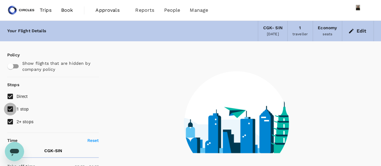
click at [11, 108] on input "1 stop" at bounding box center [10, 109] width 13 height 13
checkbox input "false"
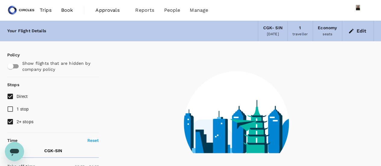
click at [11, 122] on input "2+ stops" at bounding box center [10, 121] width 13 height 13
checkbox input "false"
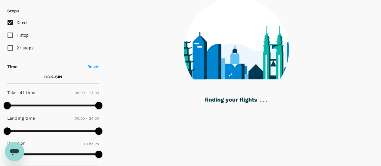
scroll to position [90, 0]
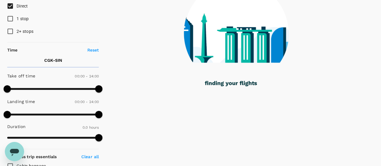
type input "1110"
checkbox input "true"
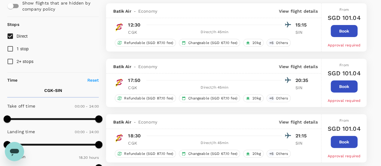
scroll to position [211, 0]
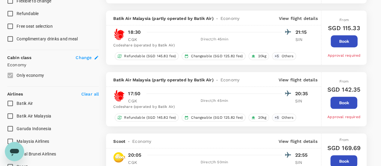
type input "1795"
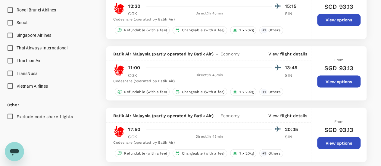
scroll to position [476, 0]
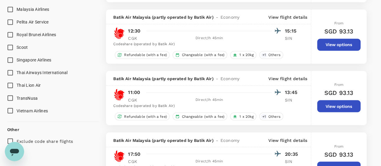
click at [32, 60] on span "Singapore Airlines" at bounding box center [34, 60] width 35 height 5
click at [17, 60] on input "Singapore Airlines" at bounding box center [10, 60] width 13 height 13
checkbox input "true"
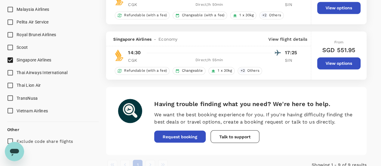
type input "SGD"
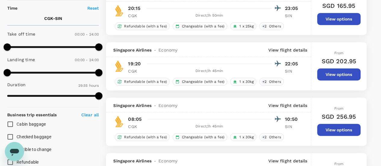
scroll to position [145, 0]
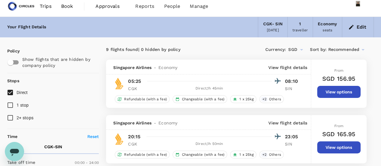
scroll to position [0, 0]
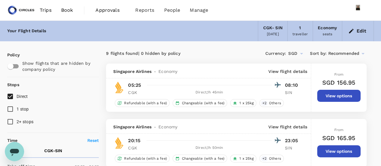
click at [329, 28] on div "Economy" at bounding box center [327, 28] width 19 height 7
click at [362, 32] on button "Edit" at bounding box center [358, 31] width 22 height 10
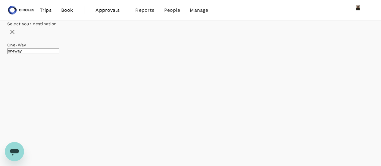
type input "Soekarno-Hatta Intl (CGK)"
type input "Singapore Changi (SIN)"
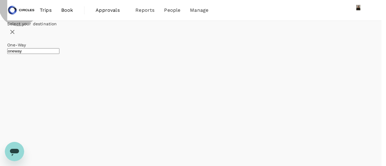
type input "roundtrip"
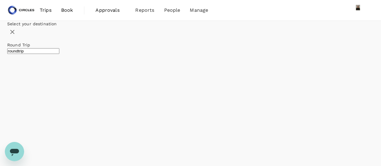
drag, startPoint x: 61, startPoint y: 109, endPoint x: 63, endPoint y: 105, distance: 4.1
type input "Singapore Changi (SIN)"
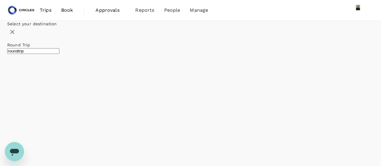
type input "x"
type input "Singapore Changi (SIN)"
click at [13, 159] on div "Open messaging window" at bounding box center [14, 152] width 18 height 18
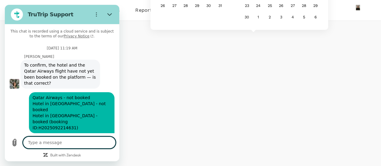
scroll to position [3035, 0]
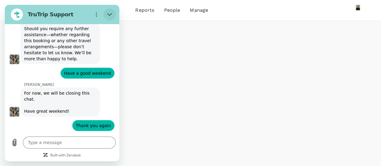
click at [110, 13] on icon "Close" at bounding box center [109, 14] width 5 height 5
type textarea "x"
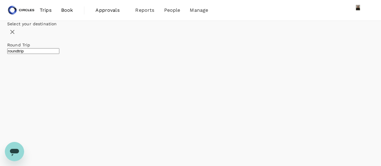
type input "Dubai Intl (DXB)"
type textarea "x"
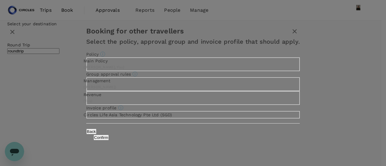
click at [109, 140] on button "Confirm" at bounding box center [100, 138] width 15 height 6
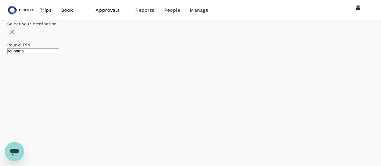
checkbox input "false"
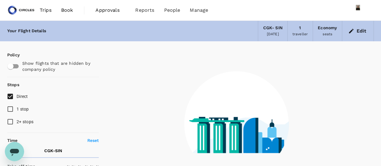
checkbox input "false"
type input "1440"
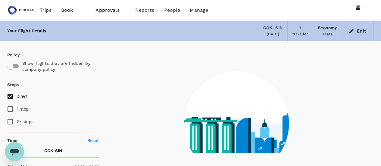
checkbox input "true"
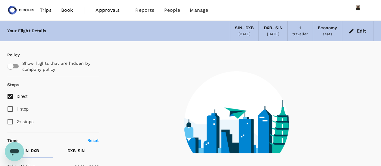
type input "955"
checkbox input "true"
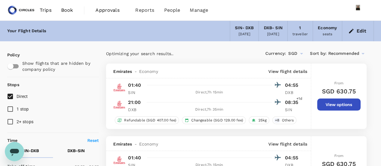
click at [338, 33] on div "Economy seats" at bounding box center [327, 31] width 29 height 20
click at [362, 31] on button "Edit" at bounding box center [358, 31] width 22 height 10
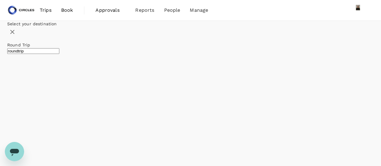
type input "1570"
checkbox input "false"
type input "Singapore Changi (SIN)"
type input "Dubai Intl (DXB)"
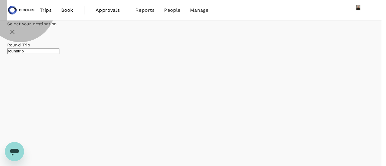
type input "business"
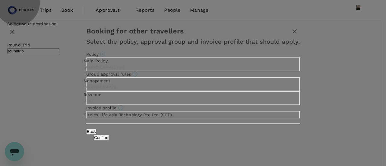
click at [109, 137] on button "Confirm" at bounding box center [100, 138] width 15 height 6
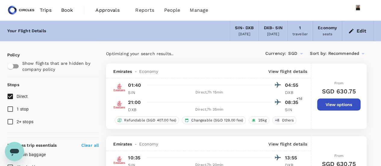
checkbox input "false"
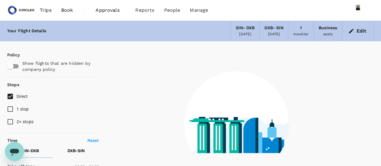
checkbox input "true"
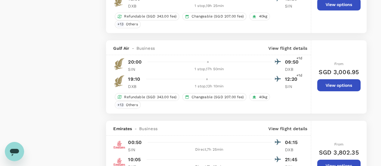
type input "1760"
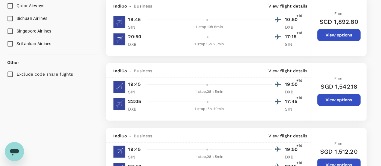
scroll to position [392, 0]
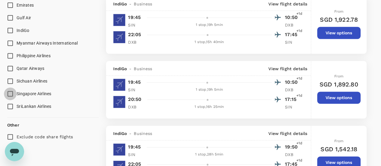
click at [9, 91] on input "Singapore Airlines" at bounding box center [10, 93] width 13 height 13
checkbox input "true"
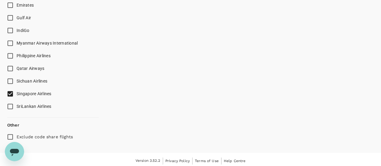
click at [11, 3] on input "Emirates" at bounding box center [10, 5] width 13 height 13
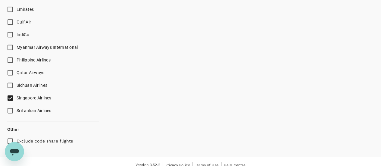
scroll to position [362, 0]
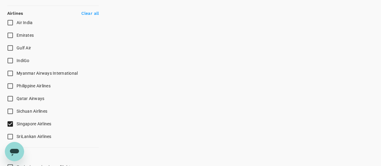
click at [8, 35] on input "Emirates" at bounding box center [10, 35] width 13 height 13
checkbox input "false"
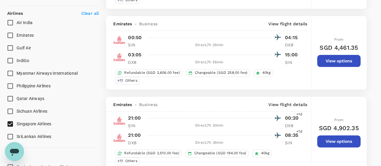
type input "SGD"
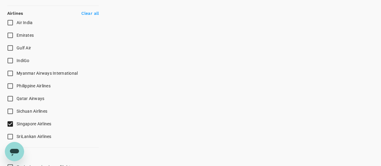
click at [12, 34] on input "Emirates" at bounding box center [10, 35] width 13 height 13
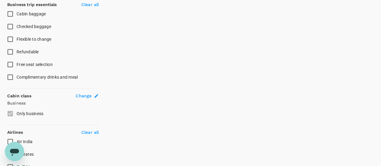
checkbox input "false"
checkbox input "true"
checkbox input "false"
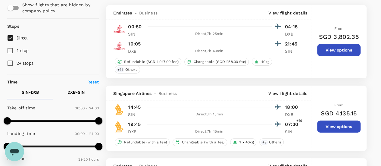
scroll to position [60, 0]
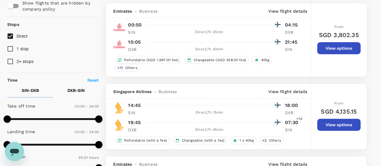
checkbox input "false"
checkbox input "true"
checkbox input "false"
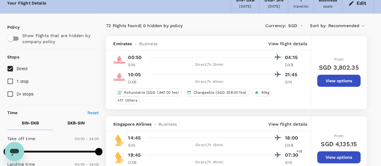
scroll to position [0, 0]
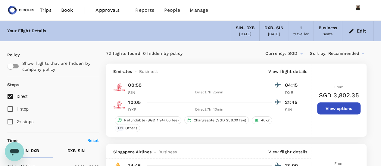
click at [359, 29] on button "Edit" at bounding box center [358, 31] width 22 height 10
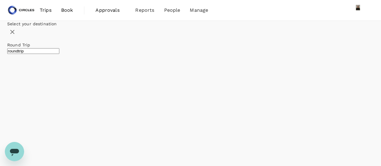
type input "Singapore Changi (SIN)"
type input "Dubai Intl (DXB)"
type input "Phuket Intl (HKT)"
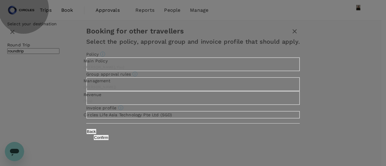
click at [109, 140] on button "Confirm" at bounding box center [100, 138] width 15 height 6
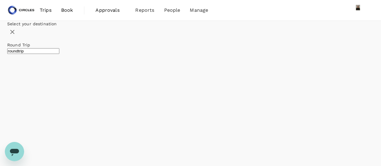
checkbox input "false"
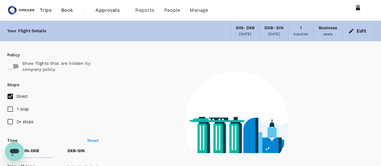
checkbox input "false"
type input "1440"
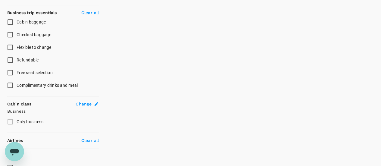
scroll to position [267, 0]
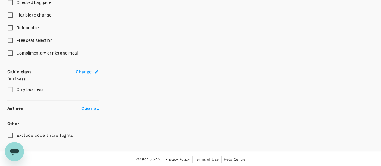
type input "1795"
checkbox input "true"
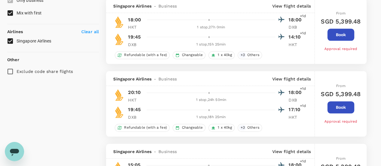
scroll to position [357, 0]
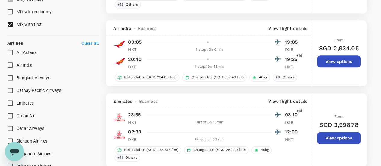
checkbox input "false"
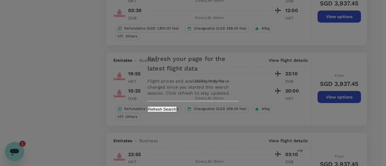
scroll to position [7, 0]
click at [177, 109] on button "Refresh Search" at bounding box center [161, 109] width 29 height 6
click at [13, 151] on div "Refresh your page for the latest flight data Flight prices and availability may…" at bounding box center [193, 83] width 386 height 166
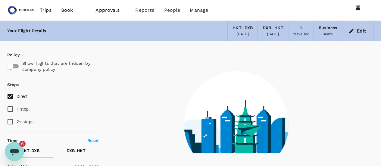
click at [14, 151] on icon "Open messaging window, 6 unread messages" at bounding box center [14, 152] width 9 height 7
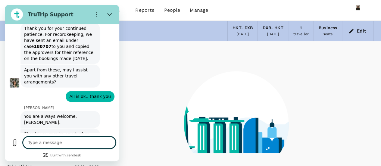
type textarea "x"
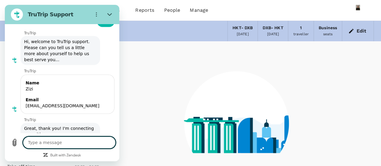
scroll to position [2945, 0]
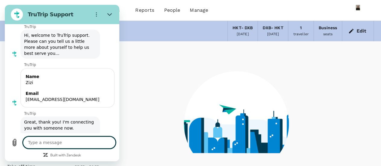
type input "1265"
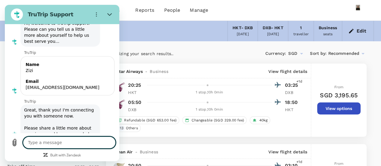
scroll to position [2984, 0]
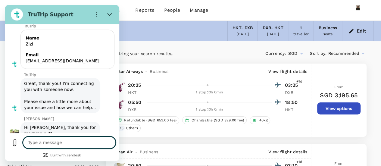
click at [58, 140] on textarea at bounding box center [69, 143] width 93 height 12
type textarea "o"
type textarea "x"
type textarea "ok"
type textarea "x"
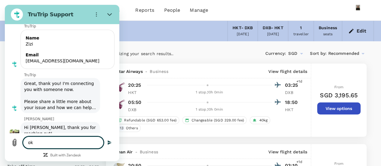
type textarea "ok"
type textarea "x"
type textarea "ok n"
type textarea "x"
type textarea "ok no"
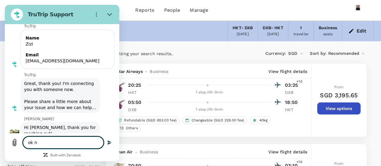
type textarea "x"
type textarea "ok not"
type textarea "x"
type textarea "ok note"
type textarea "x"
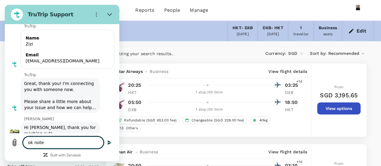
type textarea "ok noted"
type textarea "x"
type textarea "ok noted."
type textarea "x"
type textarea "ok noted.."
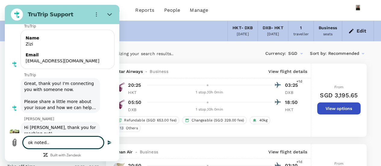
type textarea "x"
type textarea "ok noted.."
type textarea "x"
type textarea "ok noted.. b"
type textarea "x"
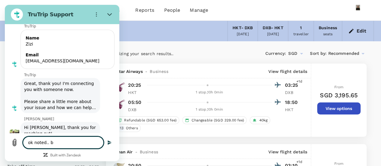
type textarea "ok noted.. bu"
type textarea "x"
type textarea "ok noted.. but"
type textarea "x"
type textarea "ok noted.. but"
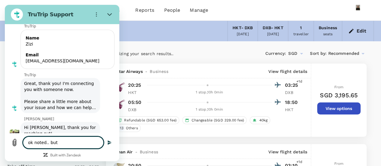
type textarea "x"
type textarea "ok noted.. but i"
type textarea "x"
type textarea "ok noted.. but it"
type textarea "x"
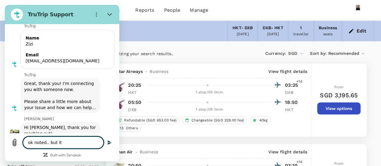
type textarea "ok noted.. but it"
type textarea "x"
type textarea "ok noted.. but it i"
type textarea "x"
type textarea "ok noted.. but it is"
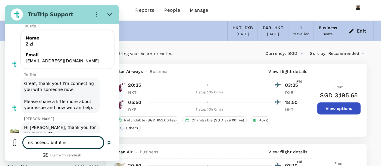
type textarea "x"
type textarea "ok noted.. but it is"
type textarea "x"
type textarea "ok noted.. but it is a"
type textarea "x"
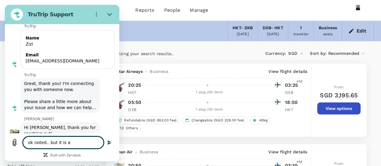
type textarea "ok noted.. but it is an"
type textarea "x"
type textarea "ok noted.. but it is an"
type textarea "x"
type textarea "ok noted.. but it is an e"
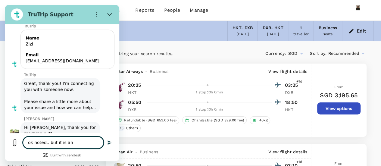
type textarea "x"
type textarea "ok noted.. but it is an ex"
type textarea "x"
type textarea "ok noted.. but it is an exi"
type textarea "x"
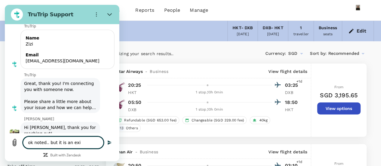
type textarea "ok noted.. but it is an exis"
type textarea "x"
type textarea "ok noted.. but it is an exist"
type textarea "x"
type textarea "ok noted.. but it is an existi"
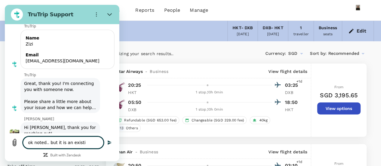
type textarea "x"
type textarea "ok noted.. but it is an existin"
type textarea "x"
type textarea "ok noted.. but it is an existing"
type textarea "x"
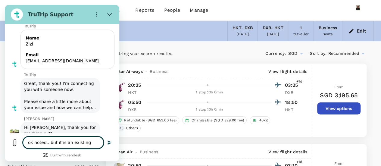
type textarea "ok noted.. but it is an existing"
type textarea "x"
type textarea "ok noted.. but it is an existing a"
type textarea "x"
type textarea "ok noted.. but it is an existing and"
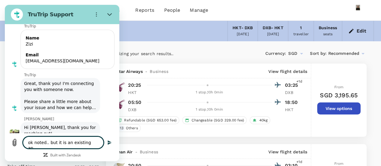
type textarea "x"
type input "1795"
type textarea "ok noted.. but it is an existing and"
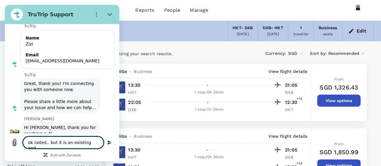
type textarea "ok noted.. but it is an existing and a"
type textarea "x"
type textarea "ok noted.. but it is an existing and av"
type textarea "x"
type textarea "ok noted.. but it is an existing and ava"
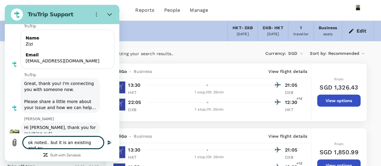
type textarea "x"
type textarea "ok noted.. but it is an existing and avai"
type textarea "x"
type textarea "ok noted.. but it is an existing and avail"
type textarea "x"
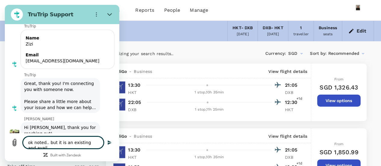
type textarea "ok noted.. but it is an existing and availa"
type textarea "x"
type textarea "ok noted.. but it is an existing and availab"
type textarea "x"
type textarea "ok noted.. but it is an existing and availabl"
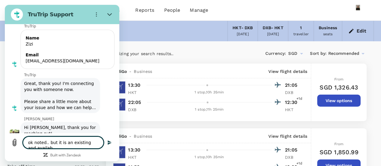
type textarea "x"
type textarea "ok noted.. but it is an existing and available"
type textarea "x"
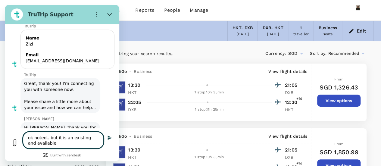
type textarea "ok noted.. but it is an existing and available"
type textarea "x"
type textarea "ok noted.. but it is an existing and available f"
type textarea "x"
type textarea "ok noted.. but it is an existing and available fl"
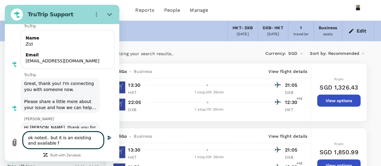
type textarea "x"
type textarea "ok noted.. but it is an existing and available fli"
type textarea "x"
type textarea "ok noted.. but it is an existing and available flig"
type textarea "x"
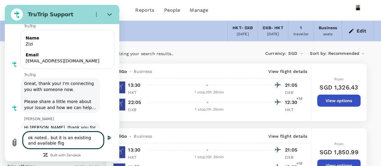
type textarea "ok noted.. but it is an existing and available fligh"
type textarea "x"
type textarea "ok noted.. but it is an existing and available flight"
type textarea "x"
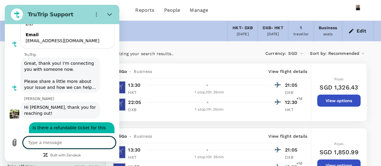
scroll to position [3004, 0]
type textarea "x"
